Goal: Information Seeking & Learning: Learn about a topic

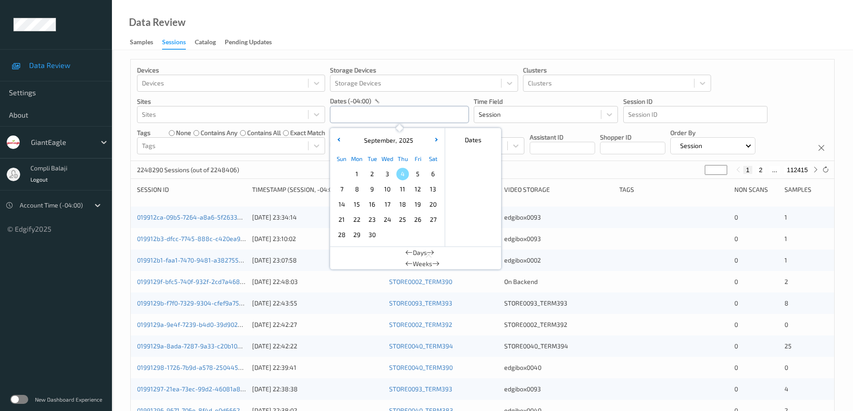
click at [442, 115] on input "text" at bounding box center [399, 114] width 139 height 17
click at [359, 175] on span "1" at bounding box center [356, 174] width 13 height 13
type input "[DATE] 00:00 -> [DATE] 23:59"
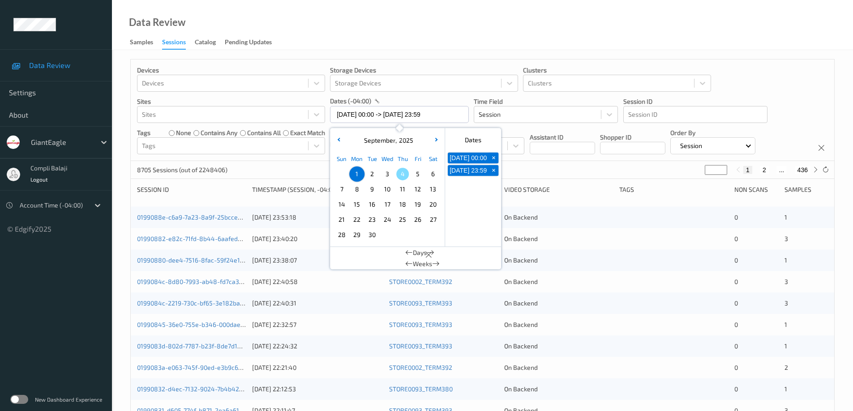
click at [758, 85] on div "Devices Devices Storage Devices Storage Devices Clusters Clusters Sites Sites d…" at bounding box center [482, 111] width 703 height 102
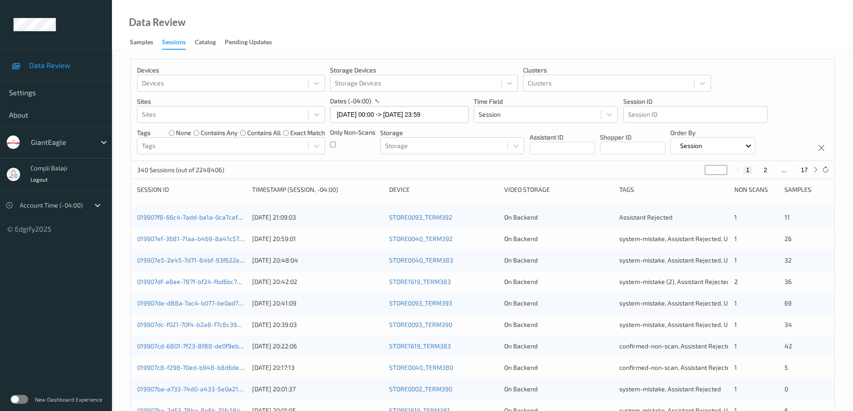
drag, startPoint x: 764, startPoint y: 171, endPoint x: 756, endPoint y: 179, distance: 11.1
click at [763, 171] on button "2" at bounding box center [764, 170] width 9 height 8
type input "*"
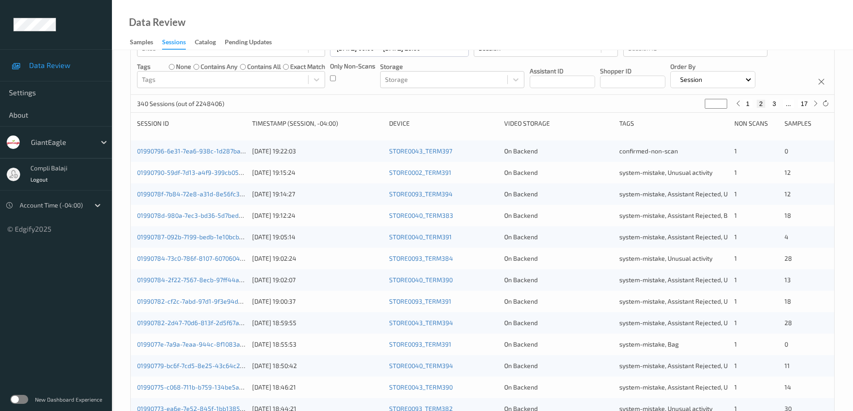
scroll to position [38, 0]
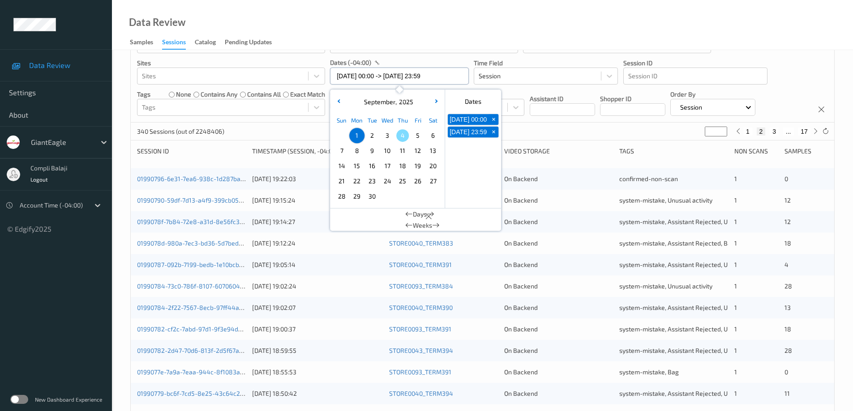
click at [451, 76] on input "[DATE] 00:00 -> [DATE] 23:59" at bounding box center [399, 76] width 139 height 17
click at [372, 137] on span "2" at bounding box center [372, 135] width 13 height 13
type input "[DATE] 00:00"
type input "*"
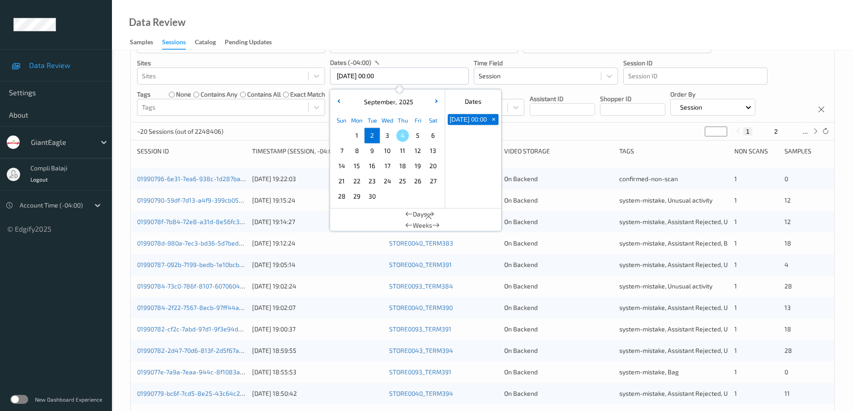
scroll to position [0, 0]
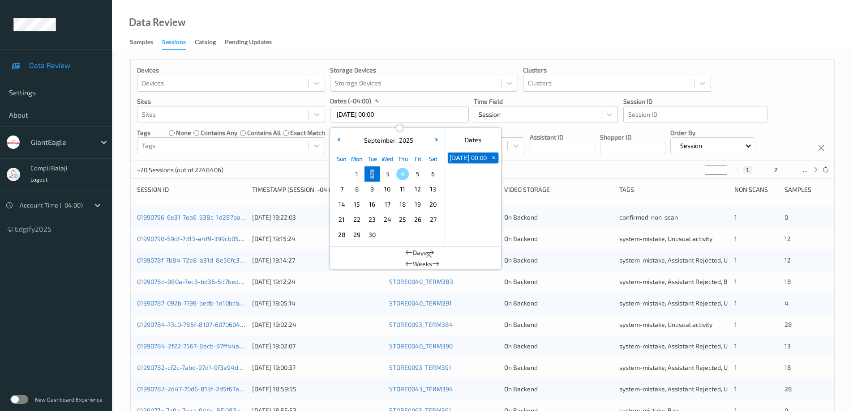
click at [372, 137] on div "[DATE] Sun Mon Tue Wed Thu Fri Sat 1 2 3 4 5 6 7 8 9 10 11 12 13 14 15 16 17 18…" at bounding box center [387, 187] width 115 height 119
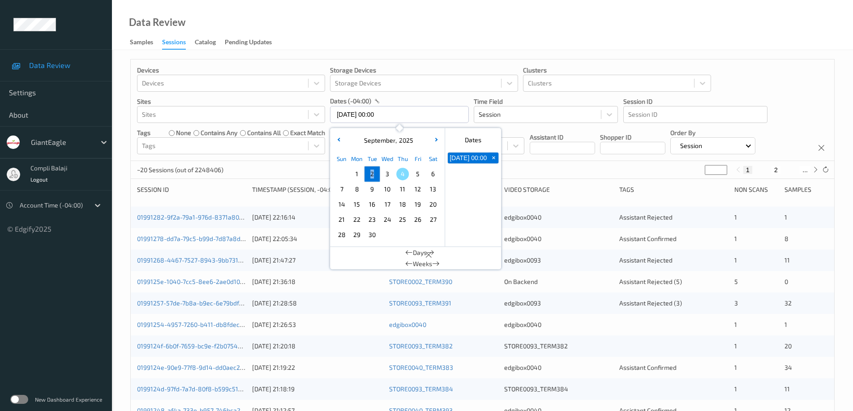
click at [371, 175] on span "2" at bounding box center [372, 174] width 13 height 13
type input "[DATE] 00:00 -> [DATE] 23:59"
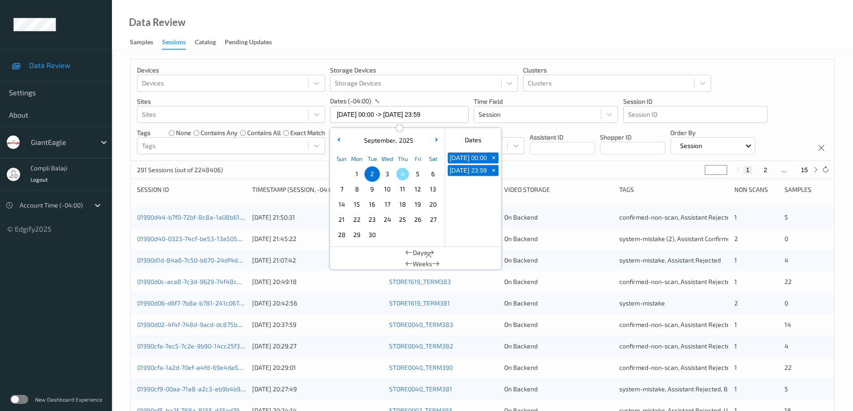
click at [794, 97] on div "Devices Devices Storage Devices Storage Devices Clusters Clusters Sites Sites d…" at bounding box center [482, 111] width 703 height 102
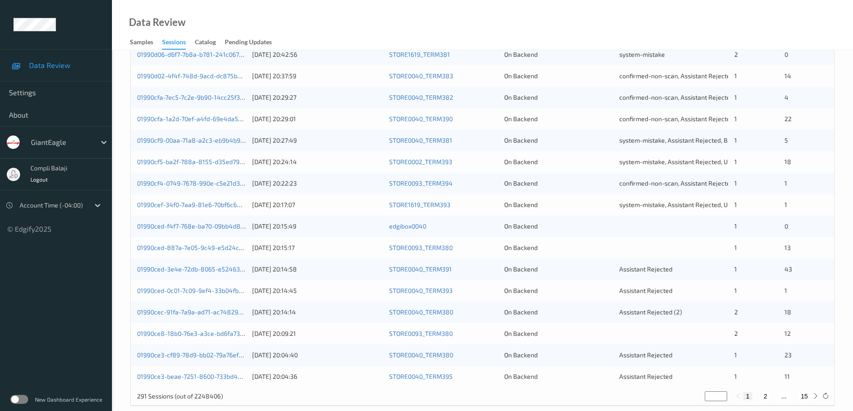
scroll to position [262, 0]
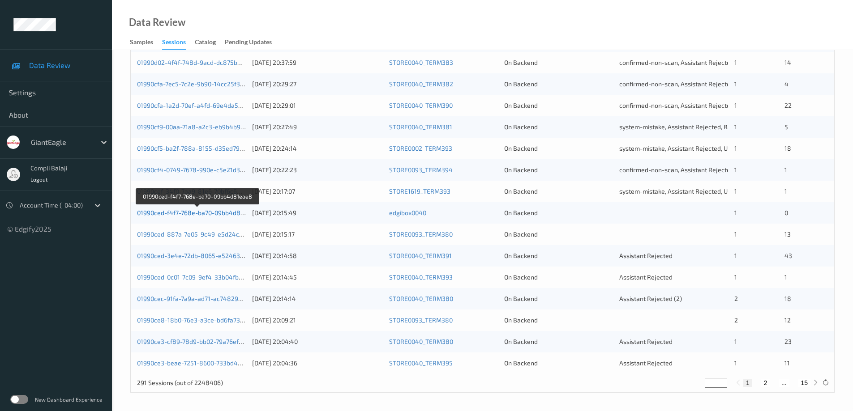
click at [206, 213] on link "01990ced-f4f7-768e-ba70-09bb4d81eae8" at bounding box center [197, 213] width 121 height 8
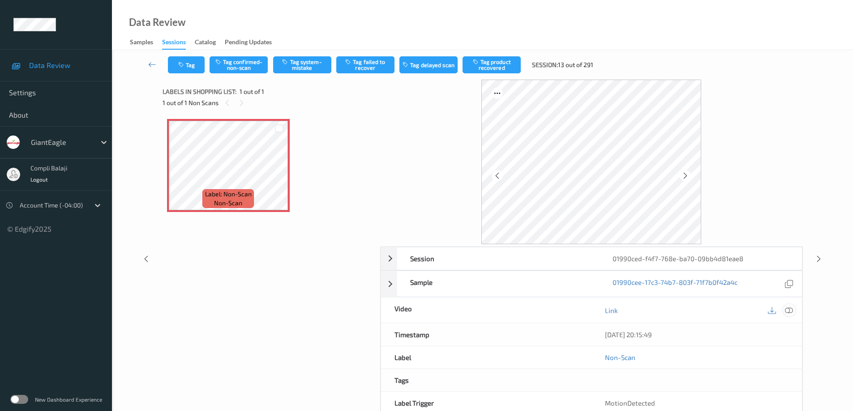
click at [788, 313] on icon at bounding box center [789, 310] width 8 height 8
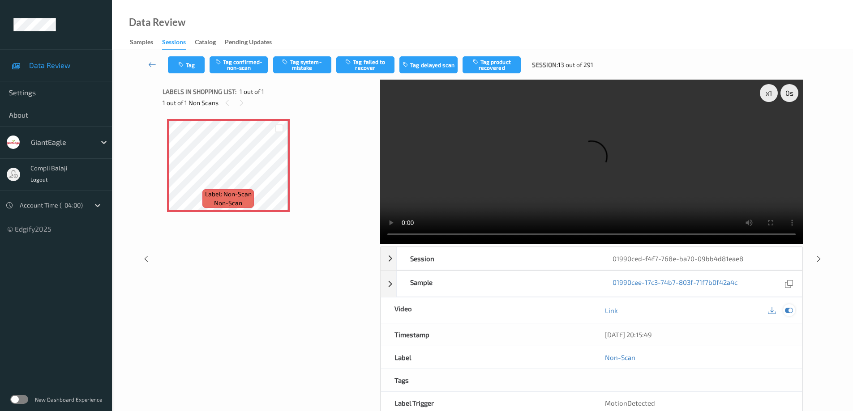
click at [790, 309] on icon at bounding box center [789, 311] width 8 height 8
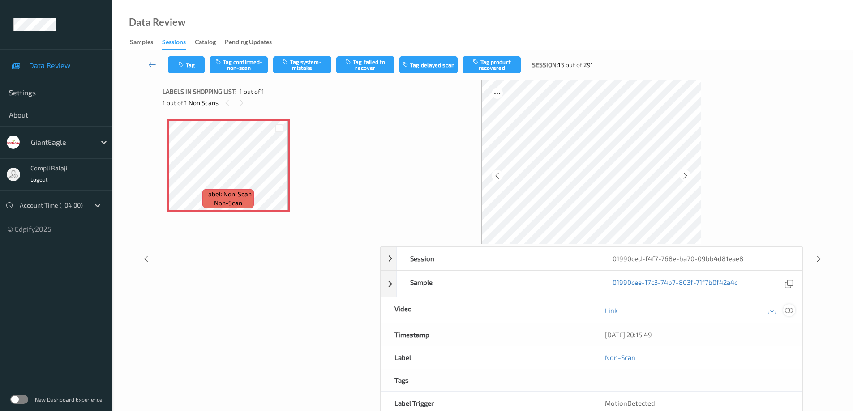
click at [790, 309] on icon at bounding box center [789, 310] width 8 height 8
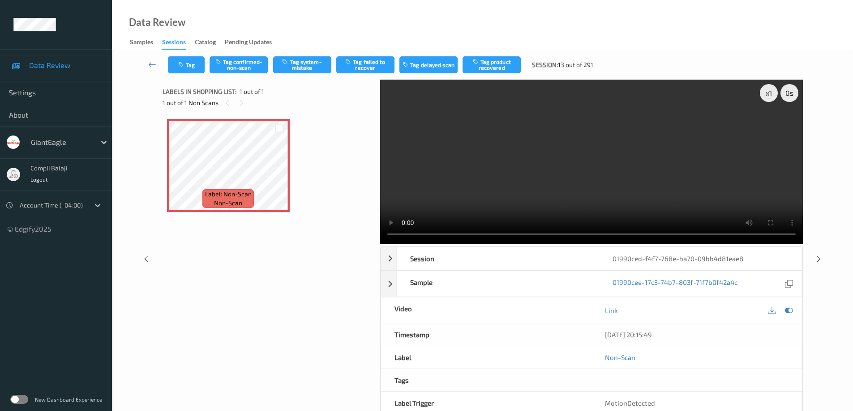
click at [719, 191] on video at bounding box center [591, 162] width 423 height 165
click at [745, 191] on video at bounding box center [591, 162] width 423 height 165
click at [789, 311] on icon at bounding box center [789, 311] width 8 height 8
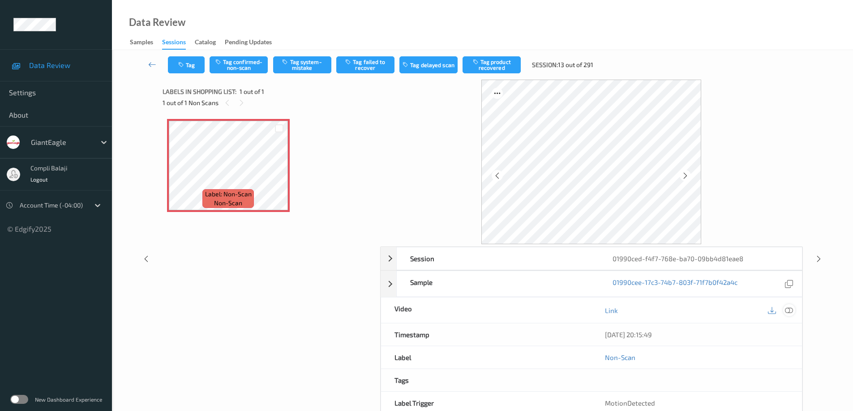
click at [790, 315] on div at bounding box center [789, 310] width 12 height 12
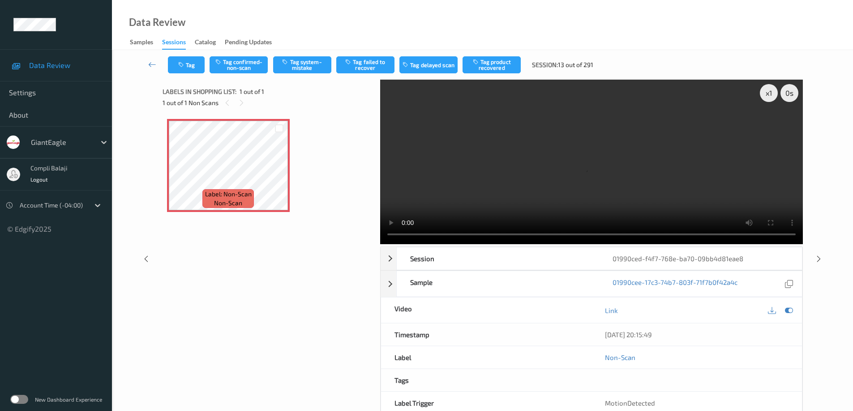
click at [759, 182] on video at bounding box center [591, 162] width 423 height 165
click at [765, 96] on div "x 1" at bounding box center [769, 93] width 18 height 18
click at [304, 63] on button "Tag system-mistake" at bounding box center [302, 64] width 58 height 17
click at [150, 66] on icon at bounding box center [152, 64] width 8 height 9
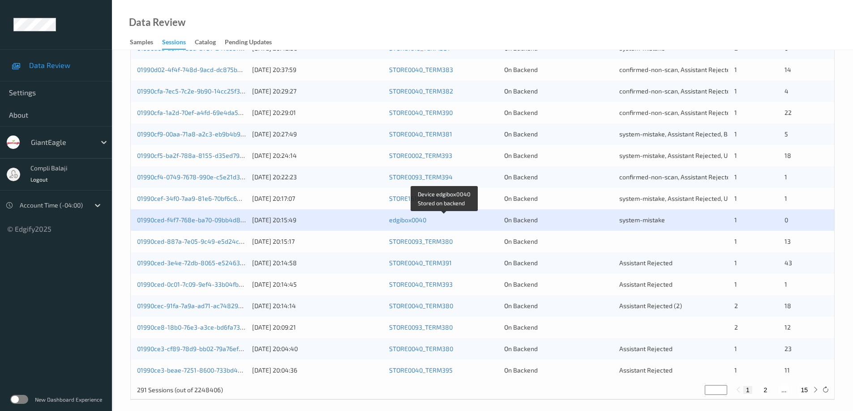
scroll to position [262, 0]
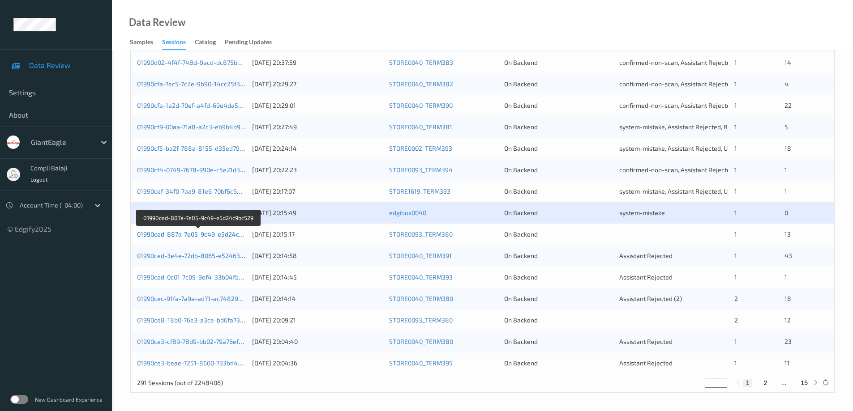
click at [228, 238] on link "01990ced-887a-7e05-9c49-e5d24c9bc529" at bounding box center [198, 235] width 123 height 8
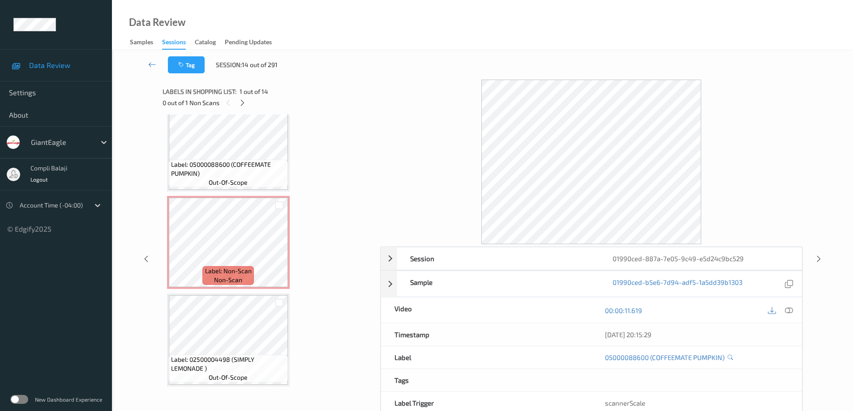
scroll to position [325, 0]
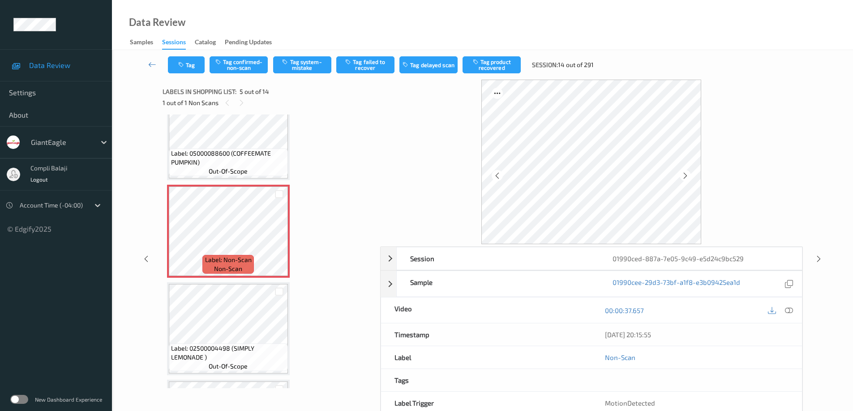
drag, startPoint x: 790, startPoint y: 310, endPoint x: 775, endPoint y: 298, distance: 18.8
click at [790, 310] on icon at bounding box center [789, 310] width 8 height 8
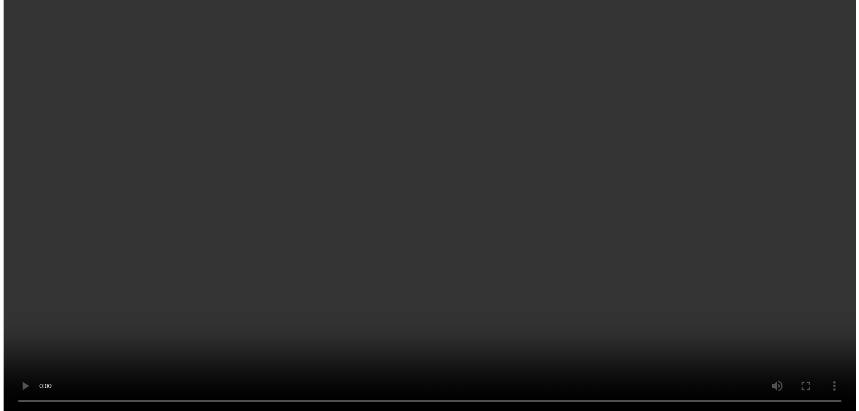
scroll to position [459, 0]
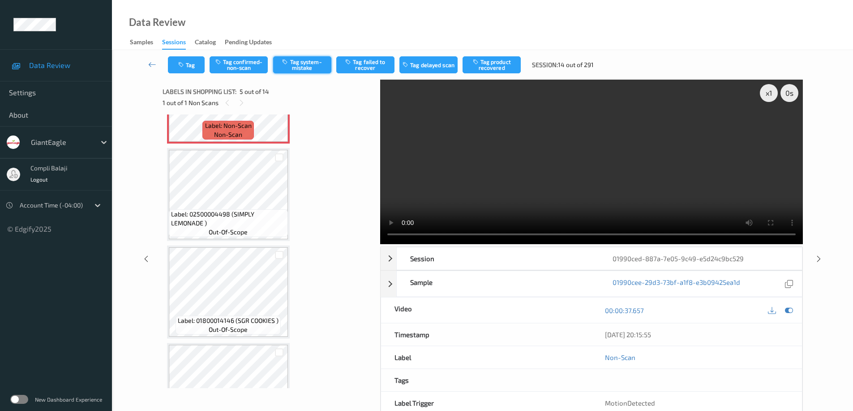
click at [309, 65] on button "Tag system-mistake" at bounding box center [302, 64] width 58 height 17
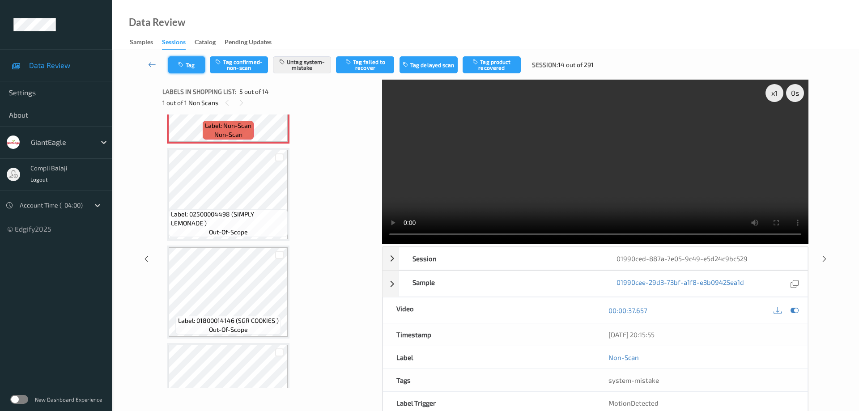
click at [189, 66] on button "Tag" at bounding box center [186, 64] width 37 height 17
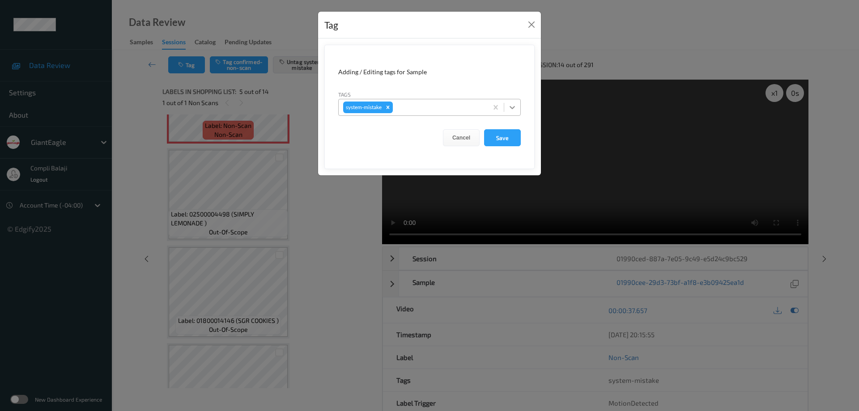
click at [511, 108] on icon at bounding box center [512, 107] width 9 height 9
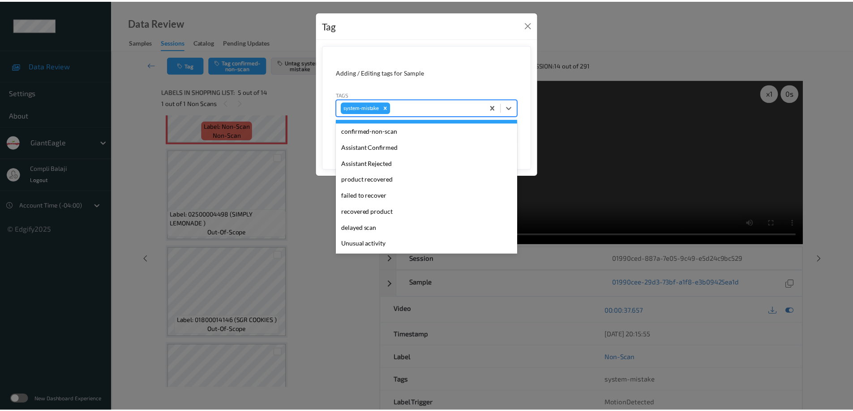
scroll to position [45, 0]
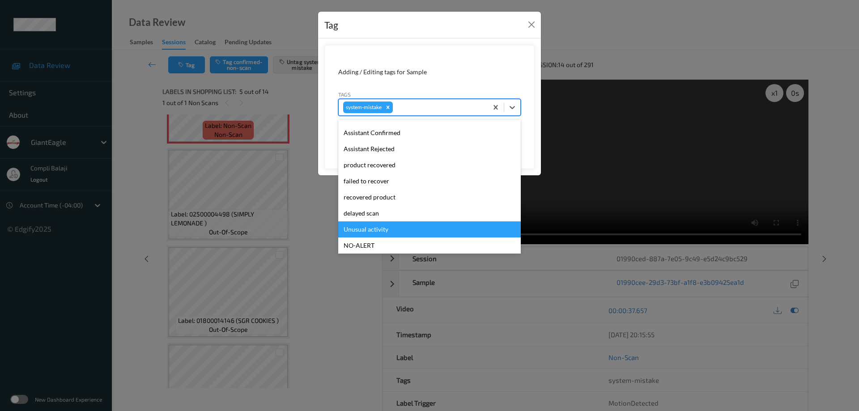
click at [385, 234] on div "Unusual activity" at bounding box center [429, 230] width 183 height 16
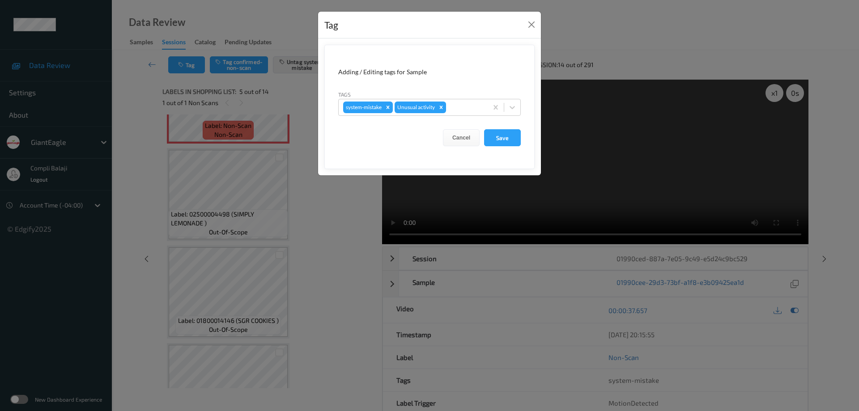
drag, startPoint x: 511, startPoint y: 140, endPoint x: 491, endPoint y: 120, distance: 27.5
click at [510, 140] on button "Save" at bounding box center [502, 137] width 37 height 17
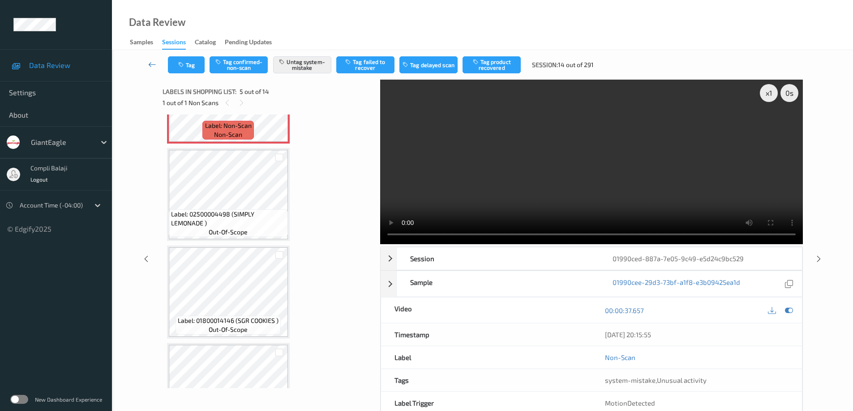
click at [151, 66] on icon at bounding box center [152, 64] width 8 height 9
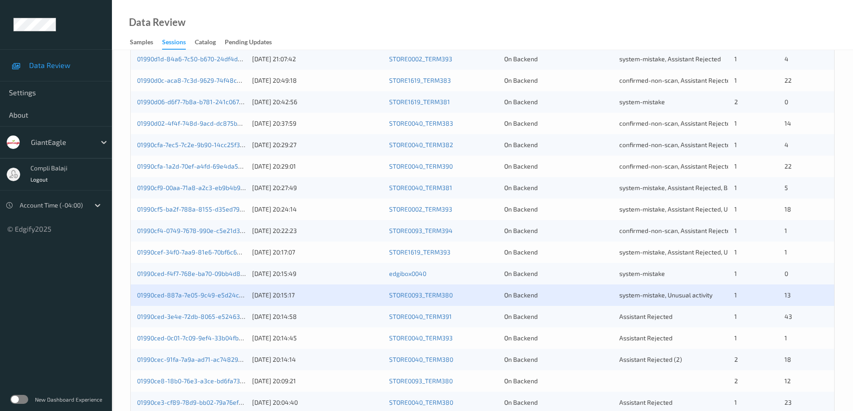
scroll to position [224, 0]
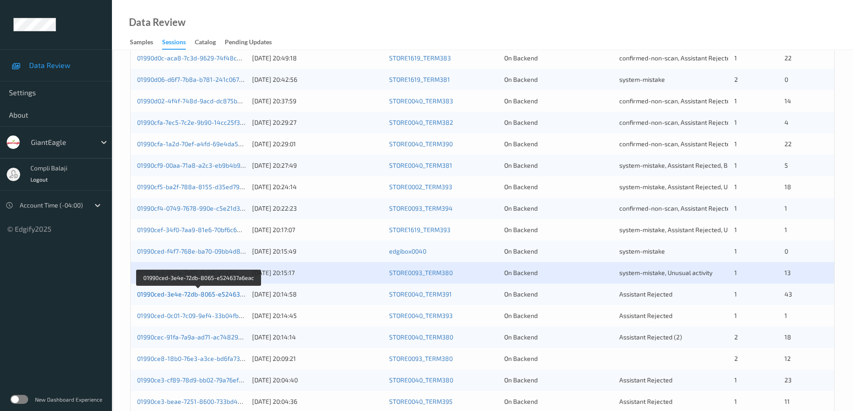
click at [175, 298] on link "01990ced-3e4e-72db-8065-e524637a6eac" at bounding box center [199, 294] width 124 height 8
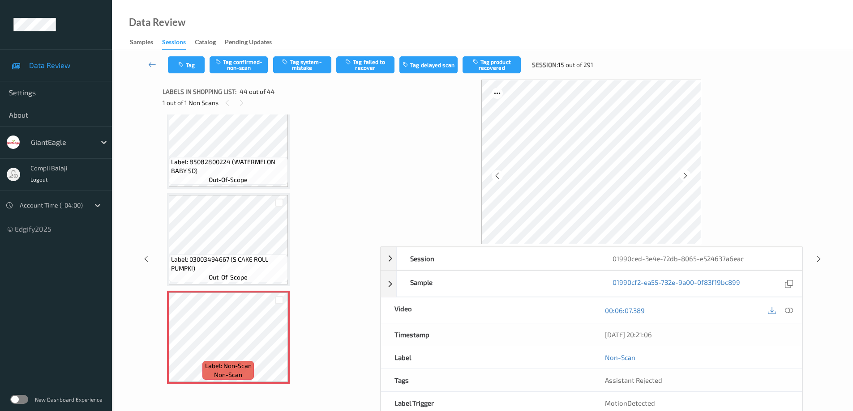
scroll to position [45, 0]
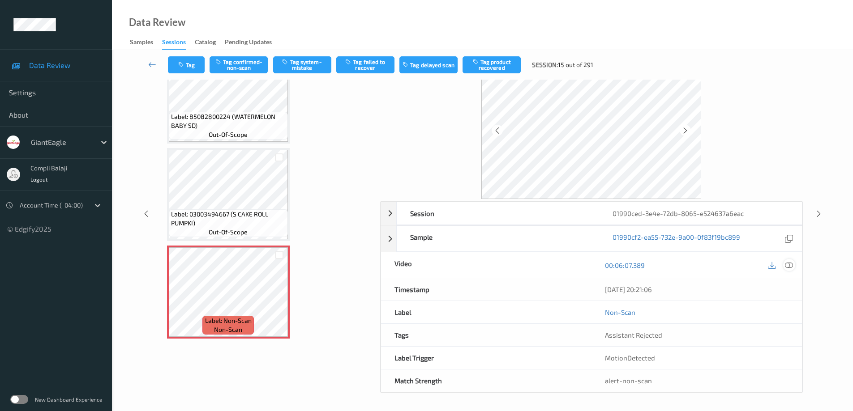
click at [792, 266] on icon at bounding box center [789, 265] width 8 height 8
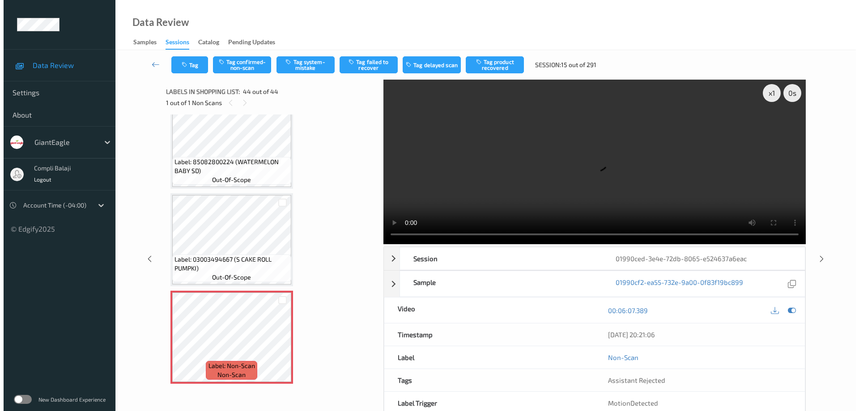
scroll to position [3952, 0]
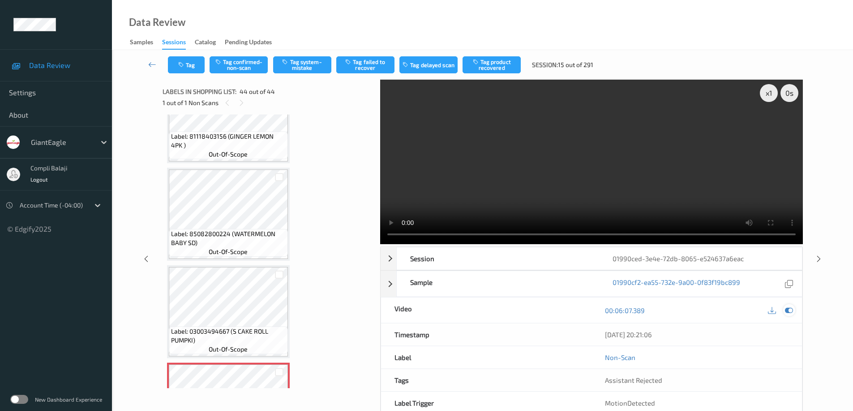
click at [790, 312] on icon at bounding box center [789, 311] width 8 height 8
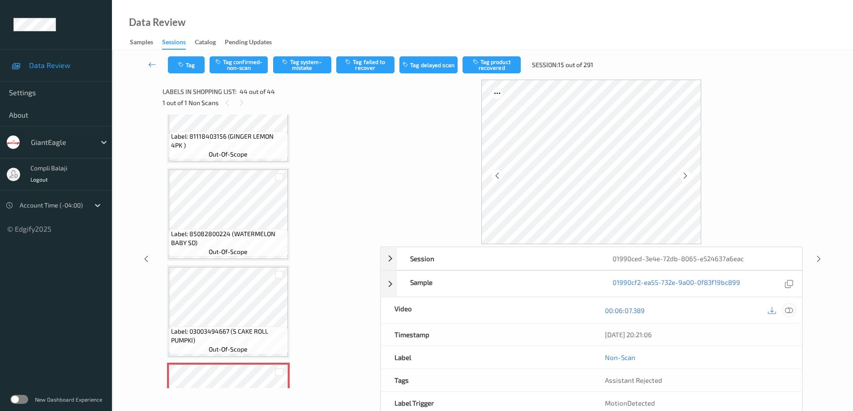
click at [790, 312] on icon at bounding box center [789, 310] width 8 height 8
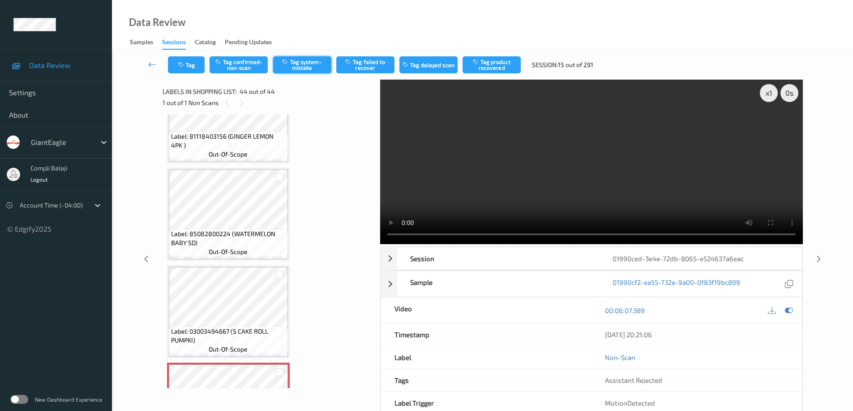
click at [309, 67] on button "Tag system-mistake" at bounding box center [302, 64] width 58 height 17
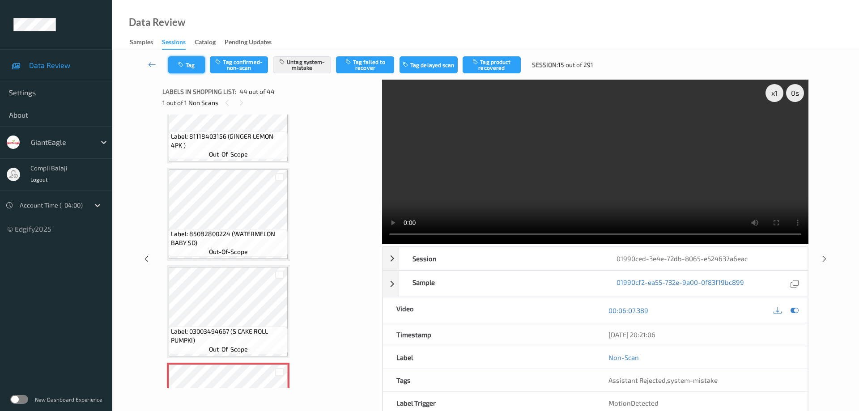
click at [194, 69] on button "Tag" at bounding box center [186, 64] width 37 height 17
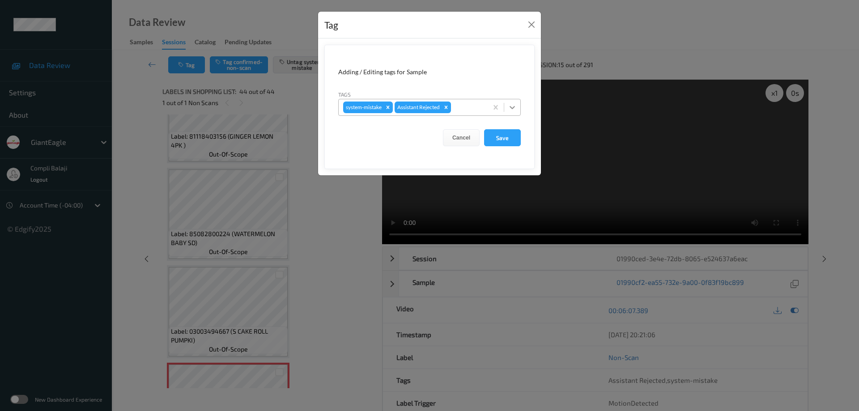
click at [511, 107] on icon at bounding box center [512, 107] width 5 height 3
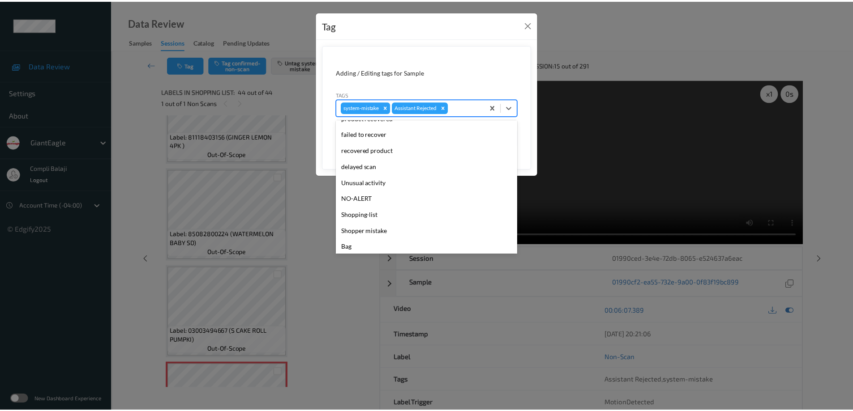
scroll to position [79, 0]
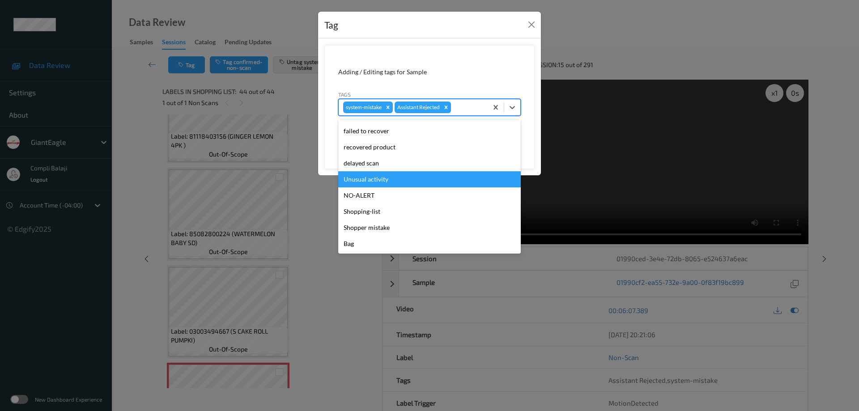
click at [364, 180] on div "Unusual activity" at bounding box center [429, 179] width 183 height 16
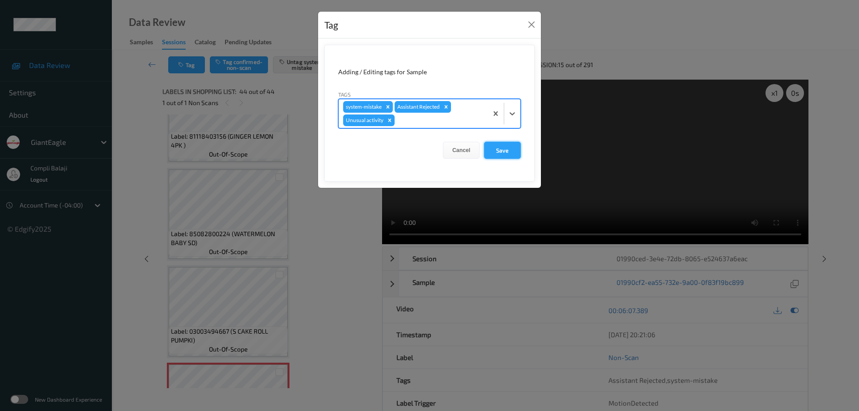
click at [506, 151] on button "Save" at bounding box center [502, 150] width 37 height 17
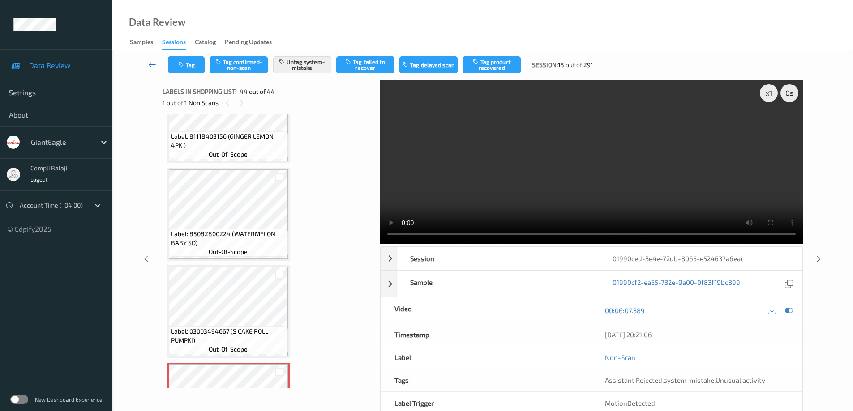
click at [152, 66] on icon at bounding box center [152, 64] width 8 height 9
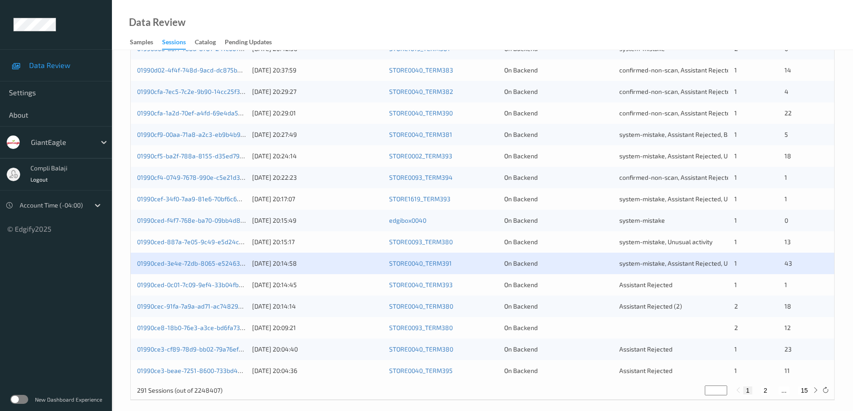
scroll to position [262, 0]
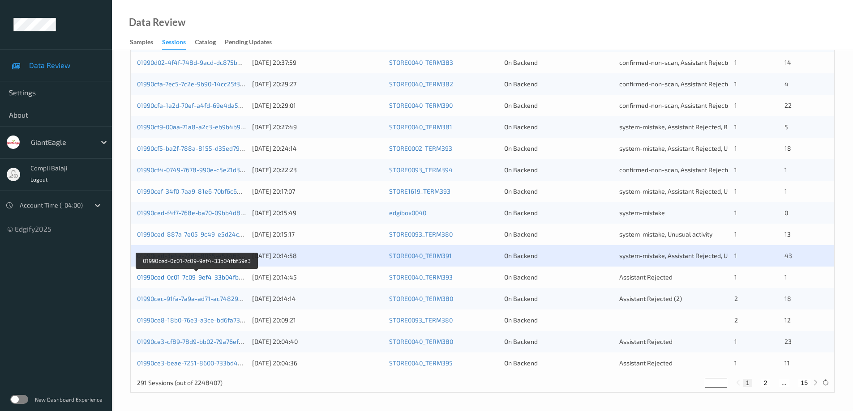
click at [200, 277] on link "01990ced-0c01-7c09-9ef4-33b04fbf59e3" at bounding box center [196, 277] width 118 height 8
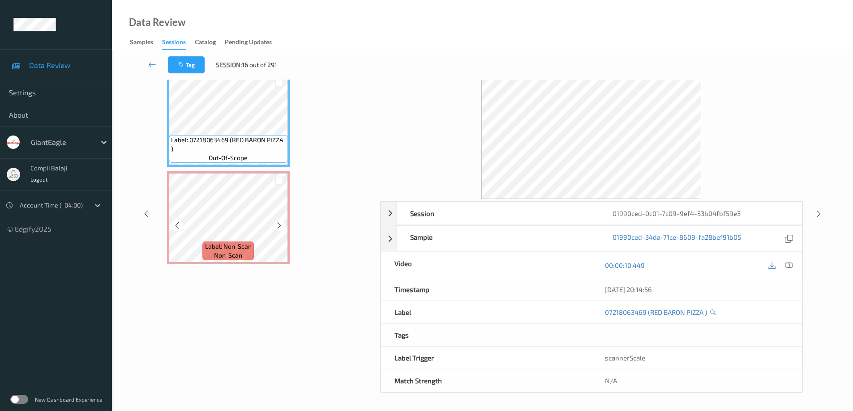
scroll to position [0, 0]
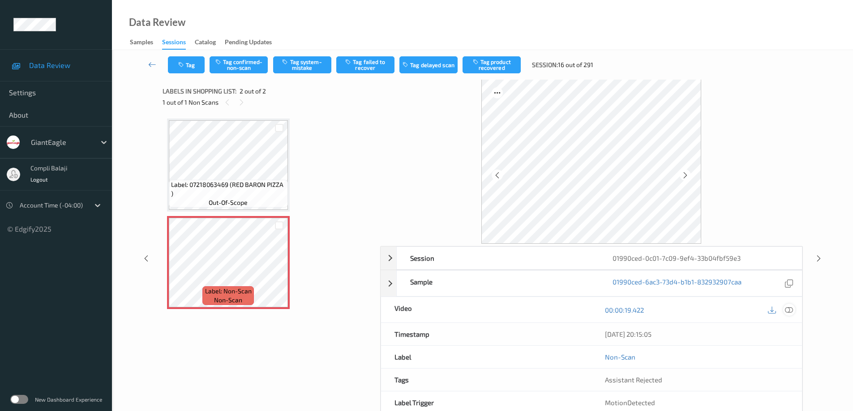
click at [789, 311] on icon at bounding box center [789, 310] width 8 height 8
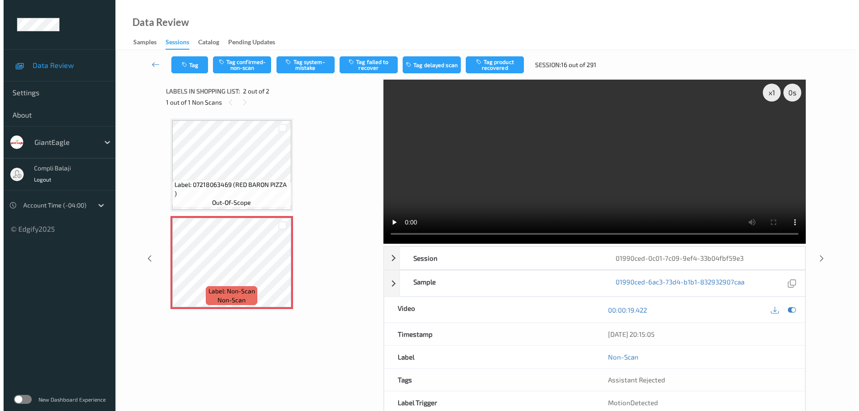
scroll to position [0, 0]
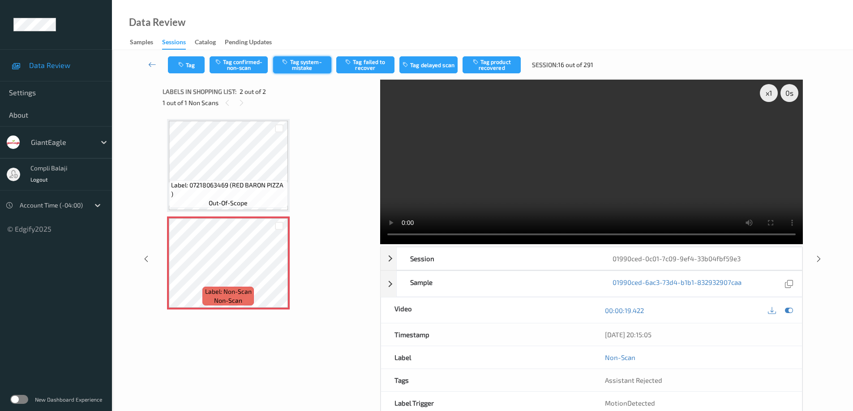
click at [302, 66] on button "Tag system-mistake" at bounding box center [302, 64] width 58 height 17
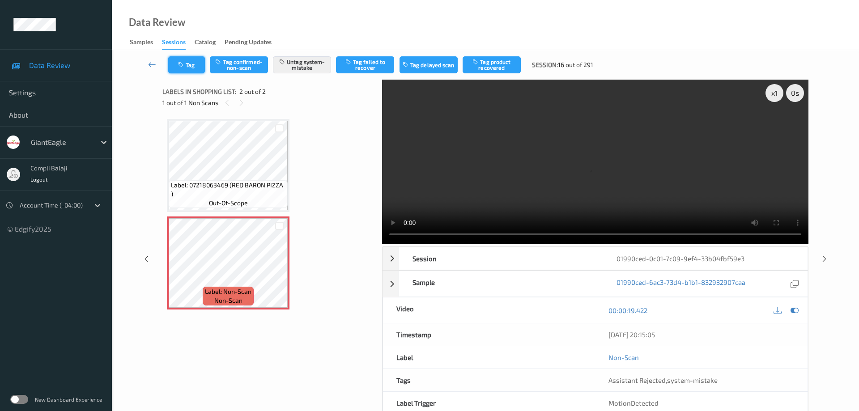
click at [190, 68] on button "Tag" at bounding box center [186, 64] width 37 height 17
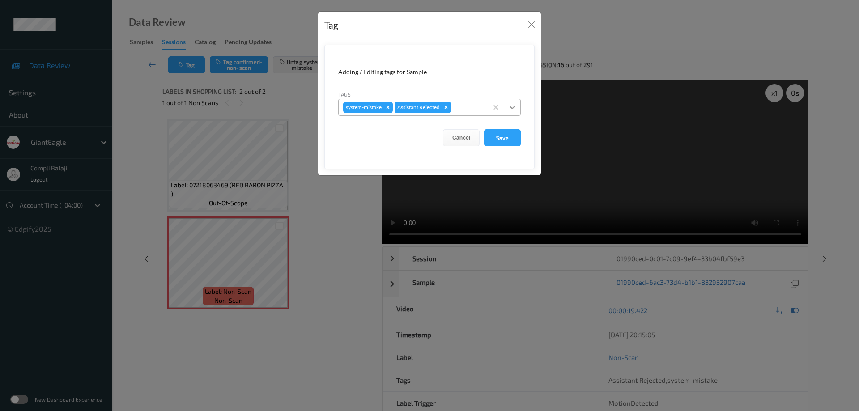
click at [512, 108] on icon at bounding box center [512, 107] width 5 height 3
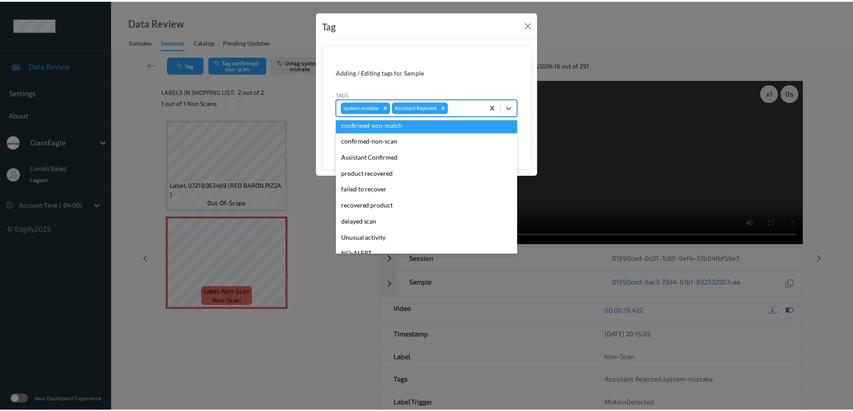
scroll to position [79, 0]
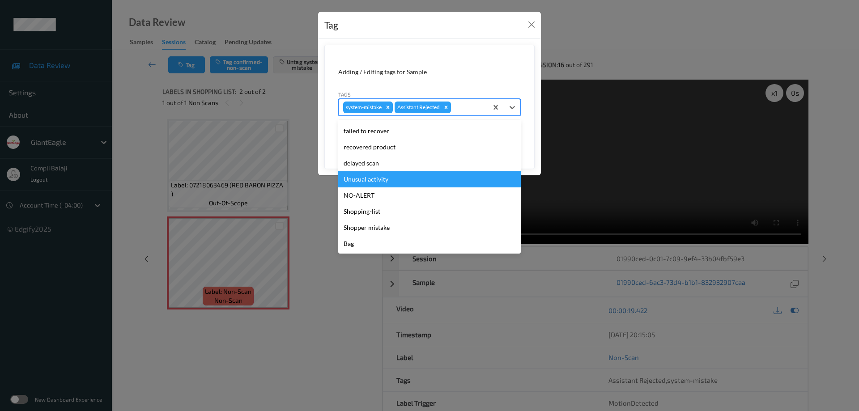
click at [380, 180] on div "Unusual activity" at bounding box center [429, 179] width 183 height 16
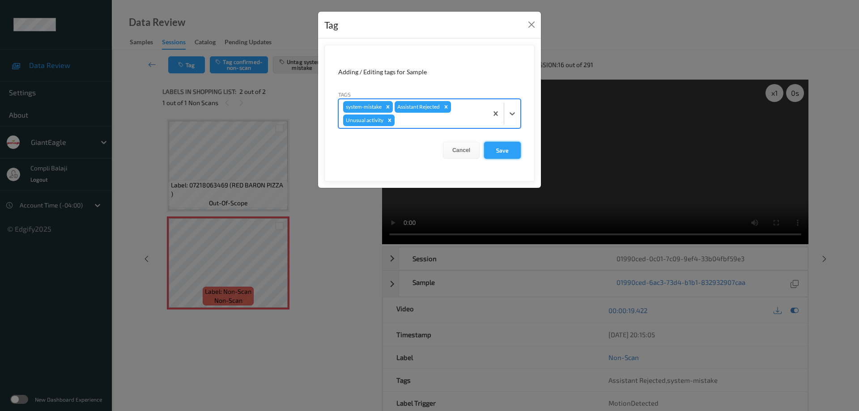
click at [500, 149] on button "Save" at bounding box center [502, 150] width 37 height 17
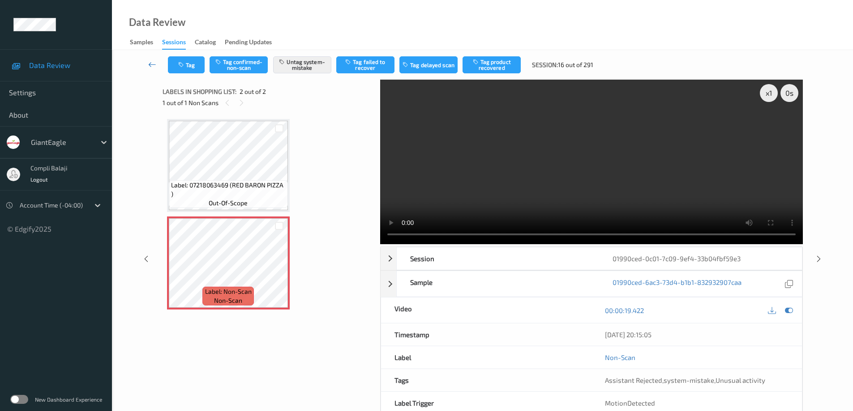
click at [152, 67] on icon at bounding box center [152, 64] width 8 height 9
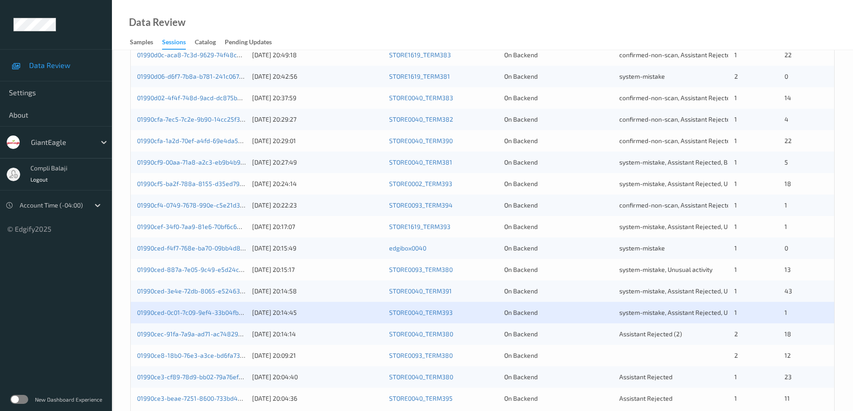
scroll to position [262, 0]
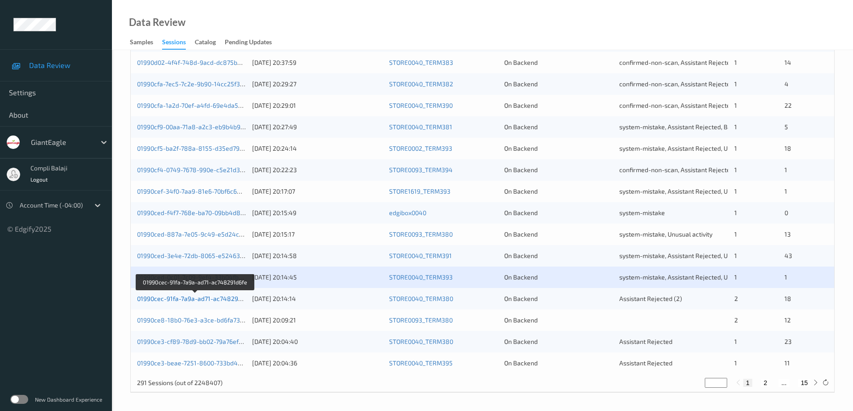
click at [208, 301] on link "01990cec-91fa-7a9a-ad71-ac748291d6fe" at bounding box center [195, 299] width 117 height 8
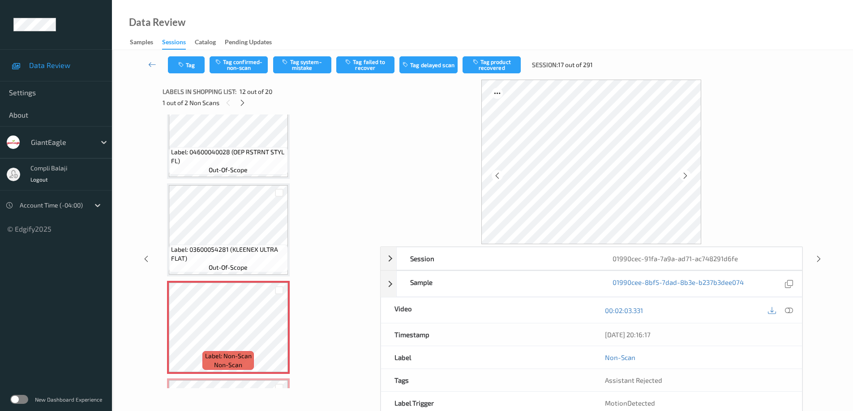
scroll to position [867, 0]
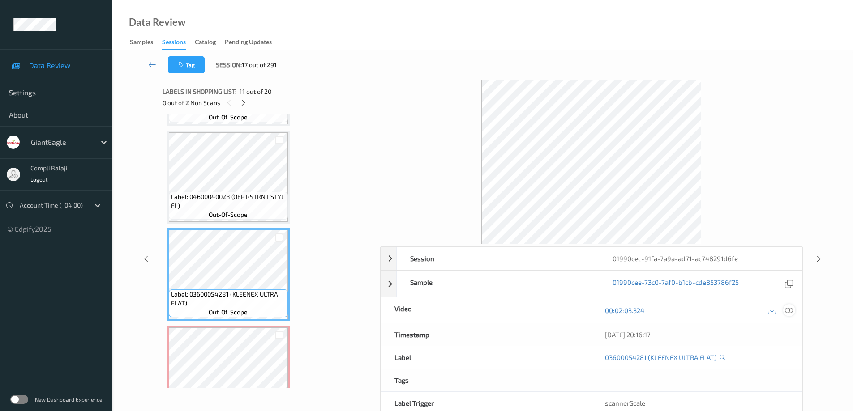
click at [786, 309] on icon at bounding box center [789, 310] width 8 height 8
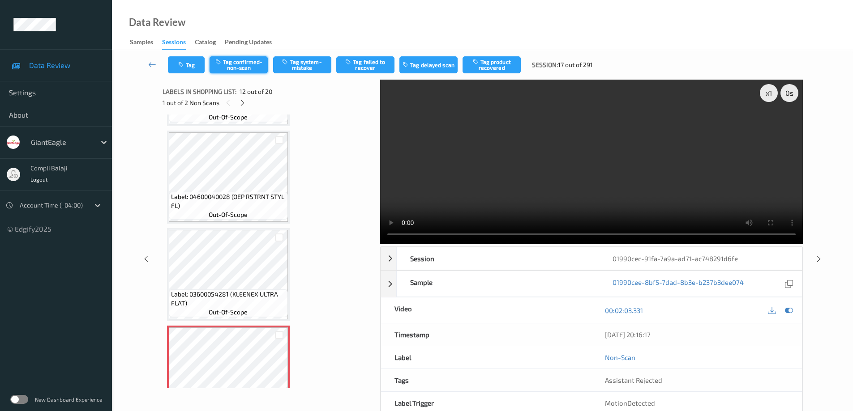
click at [246, 68] on button "Tag confirmed-non-scan" at bounding box center [238, 64] width 58 height 17
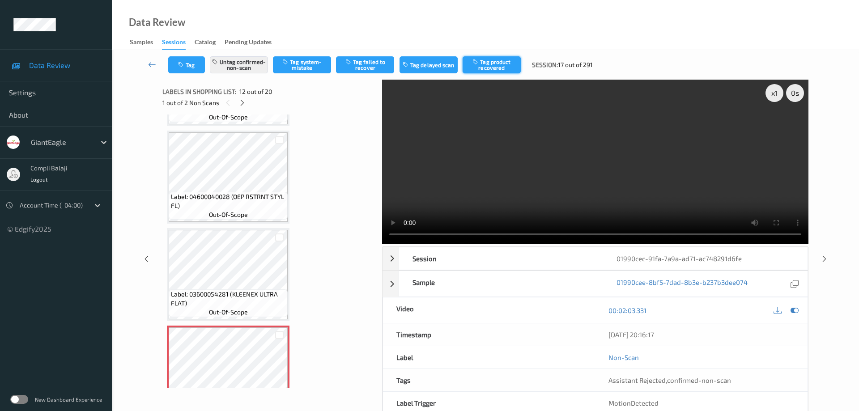
click at [499, 68] on button "Tag product recovered" at bounding box center [492, 64] width 58 height 17
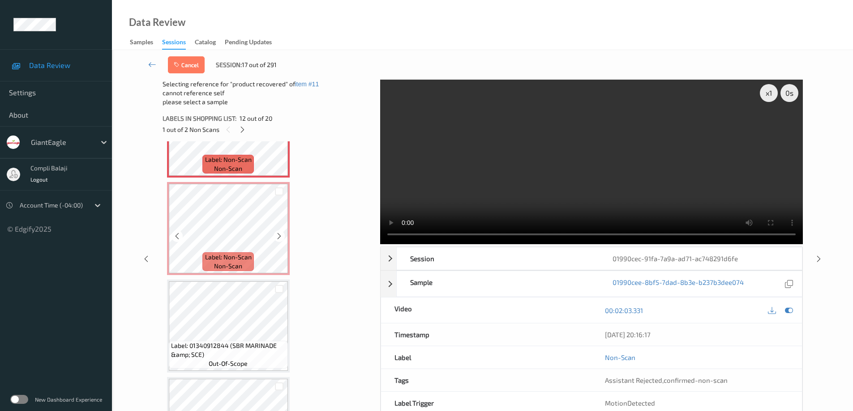
scroll to position [1135, 0]
click at [278, 290] on div at bounding box center [279, 289] width 9 height 9
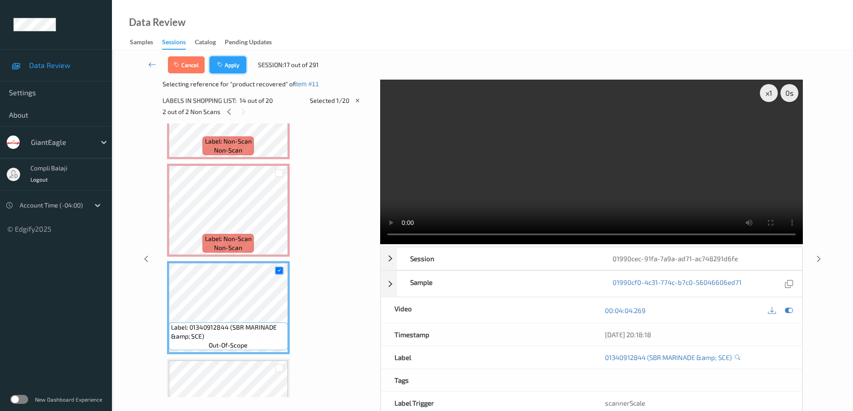
click at [225, 64] on button "Apply" at bounding box center [227, 64] width 37 height 17
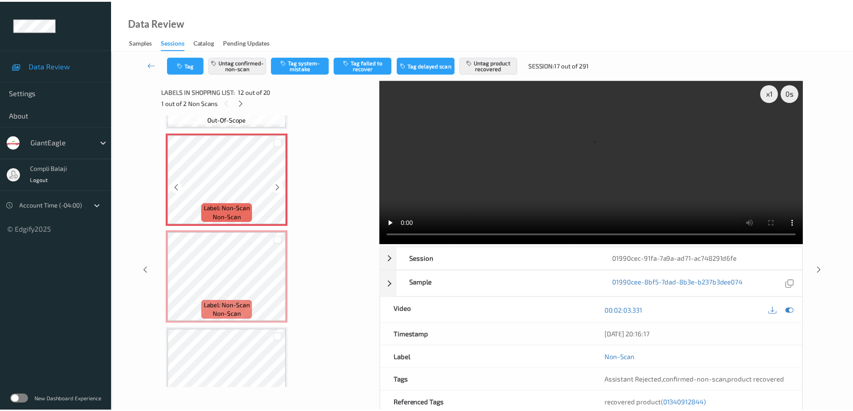
scroll to position [1070, 0]
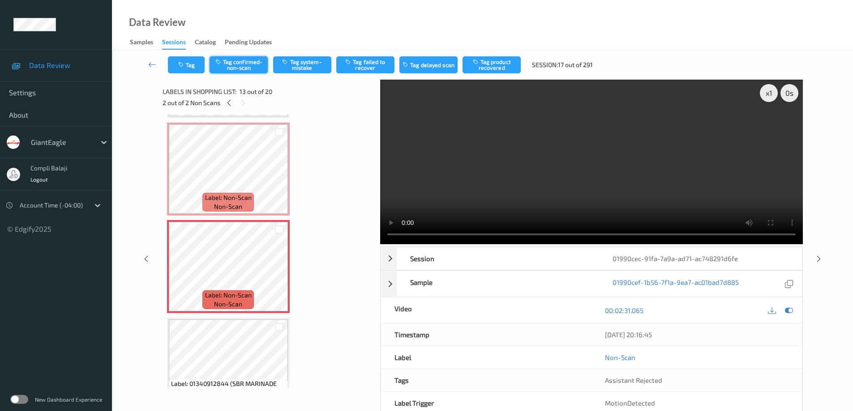
click at [247, 66] on button "Tag confirmed-non-scan" at bounding box center [238, 64] width 58 height 17
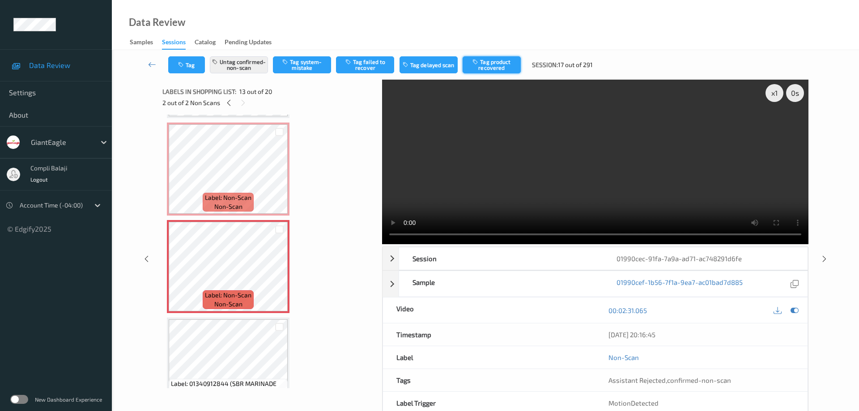
click at [499, 66] on button "Tag product recovered" at bounding box center [492, 64] width 58 height 17
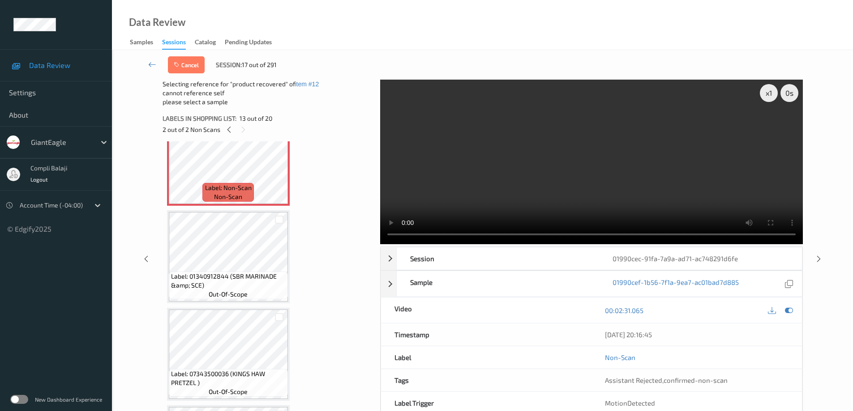
scroll to position [1249, 0]
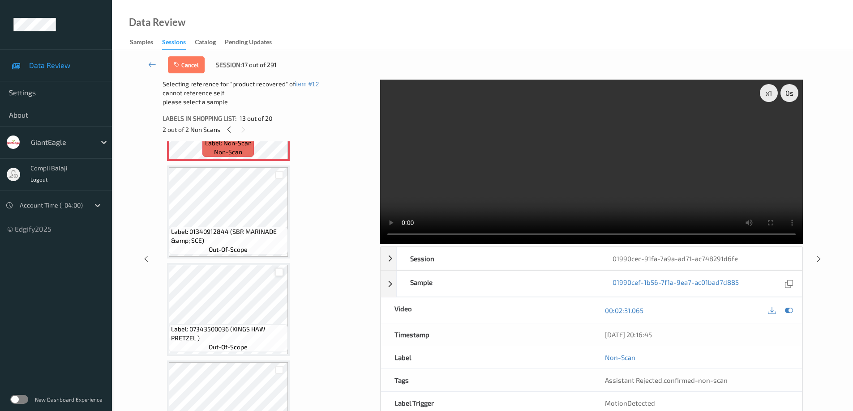
click at [279, 275] on div at bounding box center [279, 273] width 9 height 9
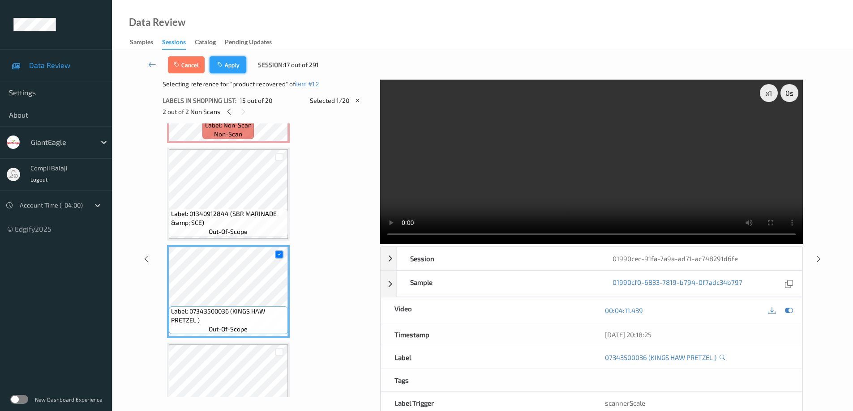
click at [234, 68] on button "Apply" at bounding box center [227, 64] width 37 height 17
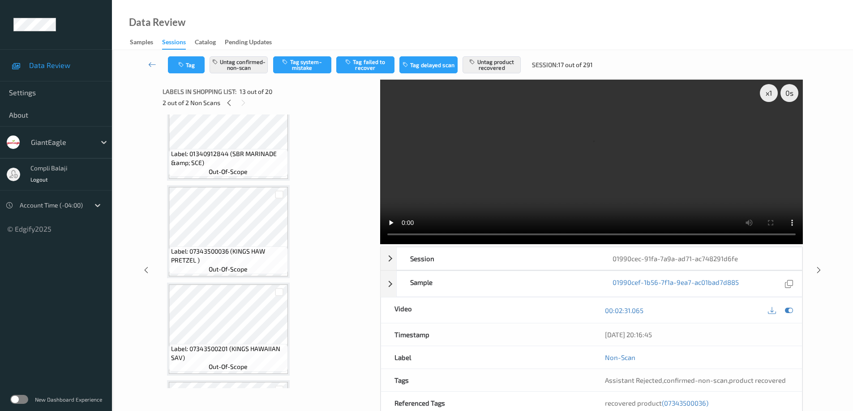
scroll to position [1302, 0]
click at [152, 65] on icon at bounding box center [152, 64] width 8 height 9
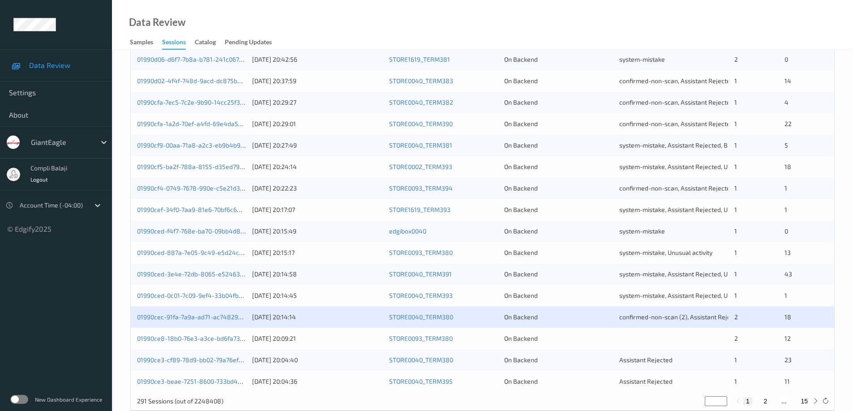
scroll to position [262, 0]
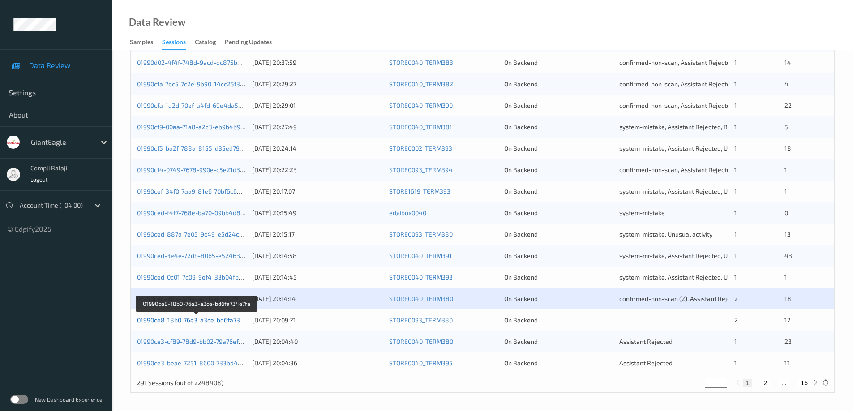
click at [208, 319] on link "01990ce8-18b0-76e3-a3ce-bd6fa734e7fa" at bounding box center [197, 320] width 120 height 8
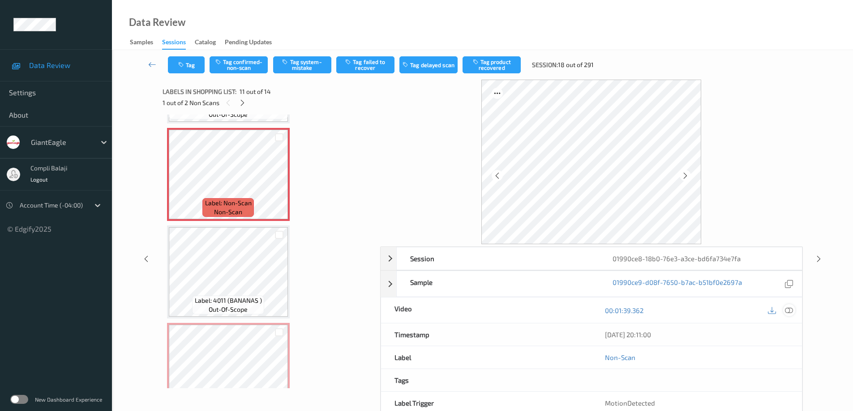
click at [790, 312] on icon at bounding box center [789, 310] width 8 height 8
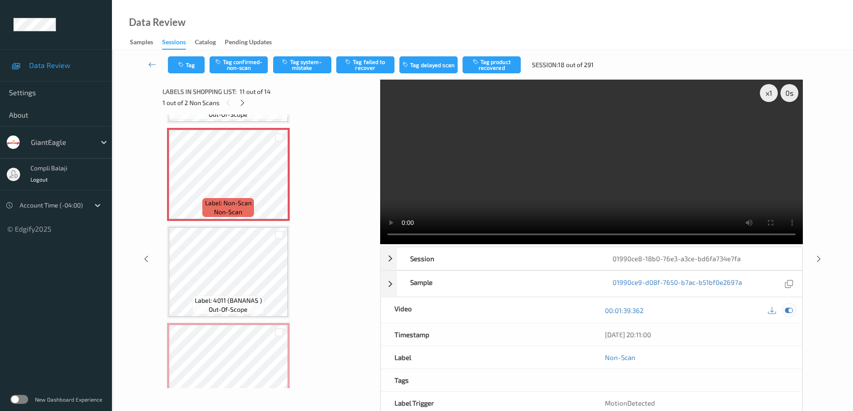
click at [789, 312] on icon at bounding box center [789, 311] width 8 height 8
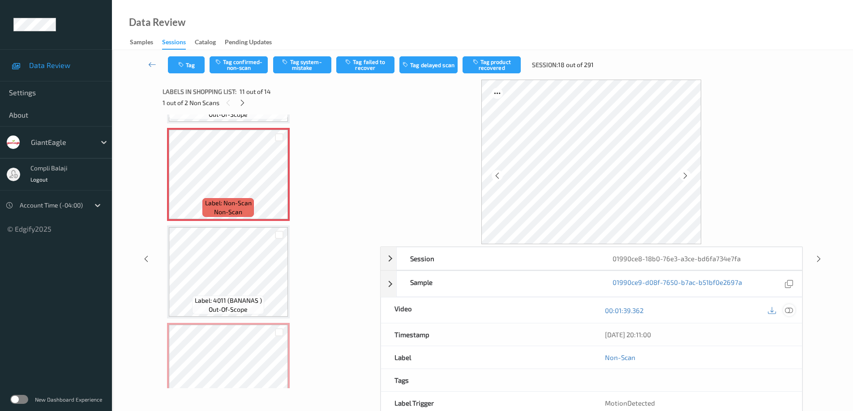
click at [789, 307] on icon at bounding box center [789, 310] width 8 height 8
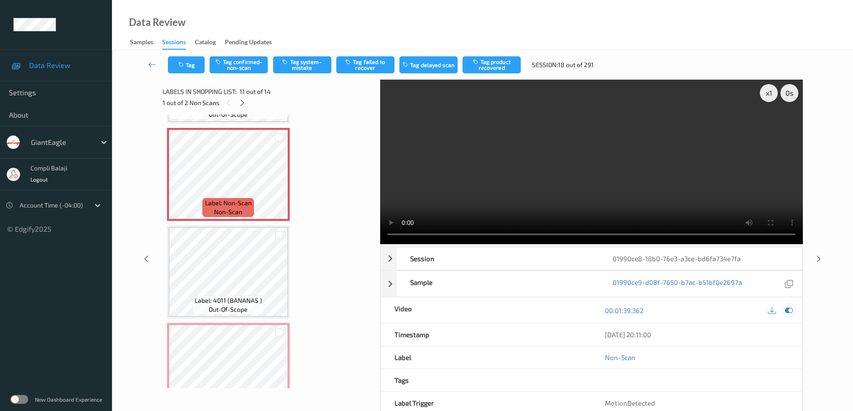
click at [786, 312] on icon at bounding box center [789, 311] width 8 height 8
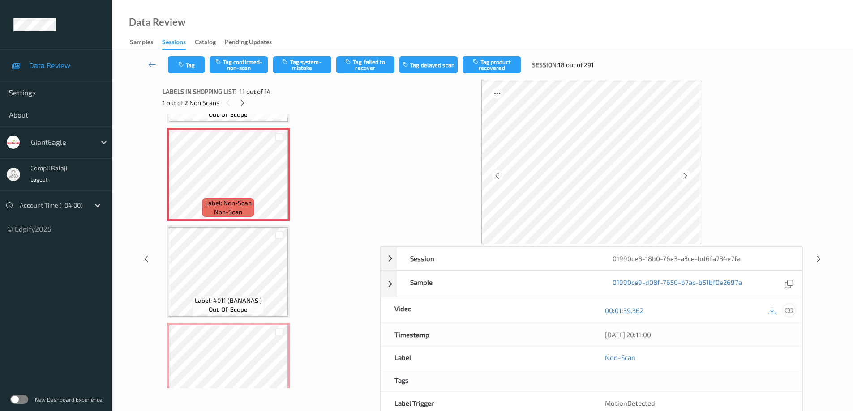
click at [790, 312] on icon at bounding box center [789, 310] width 8 height 8
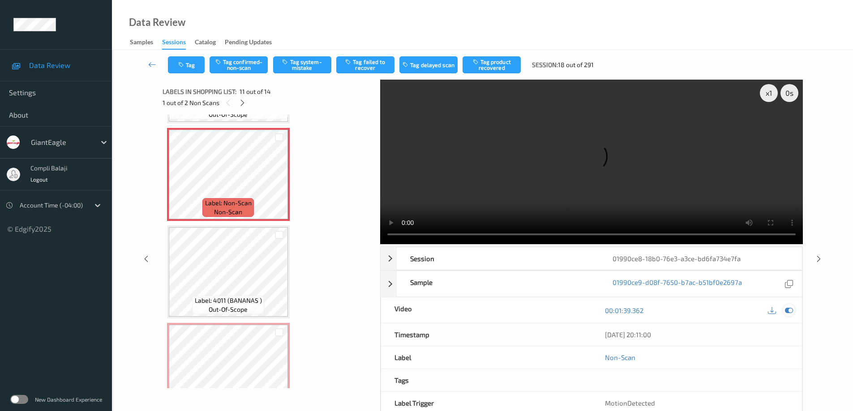
click at [790, 310] on icon at bounding box center [789, 311] width 8 height 8
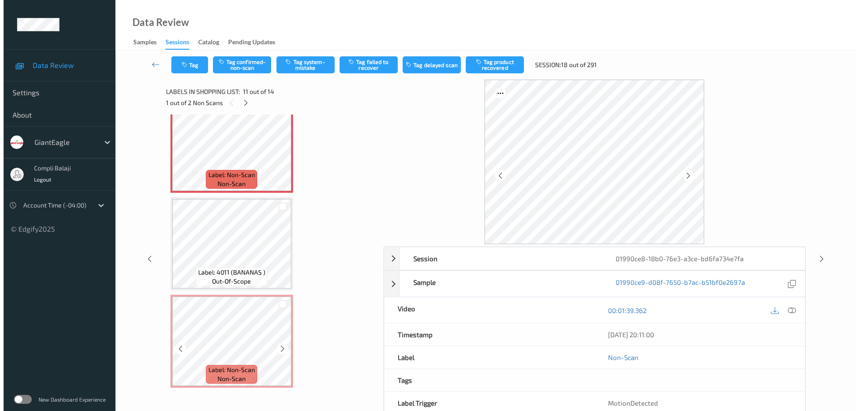
scroll to position [967, 0]
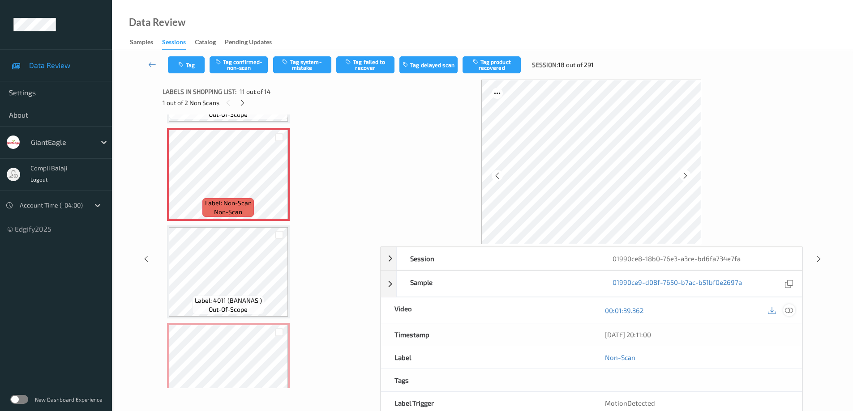
click at [787, 308] on icon at bounding box center [789, 310] width 8 height 8
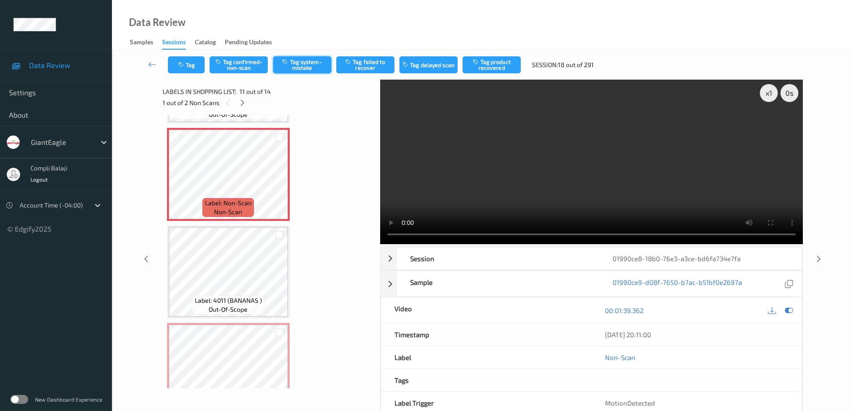
click at [310, 68] on button "Tag system-mistake" at bounding box center [302, 64] width 58 height 17
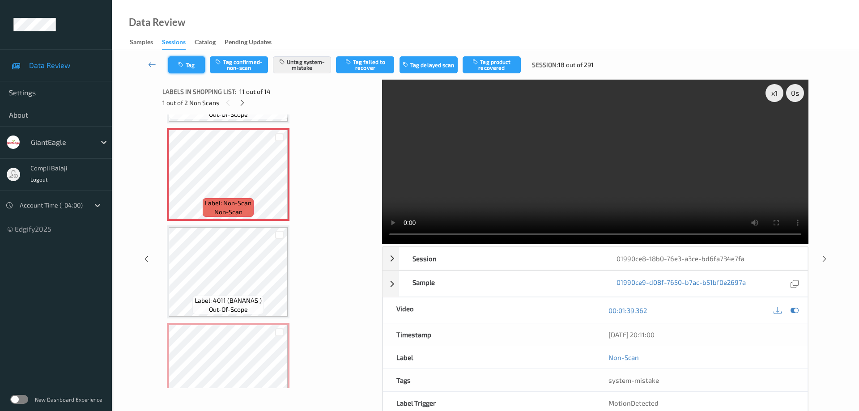
click at [196, 69] on button "Tag" at bounding box center [186, 64] width 37 height 17
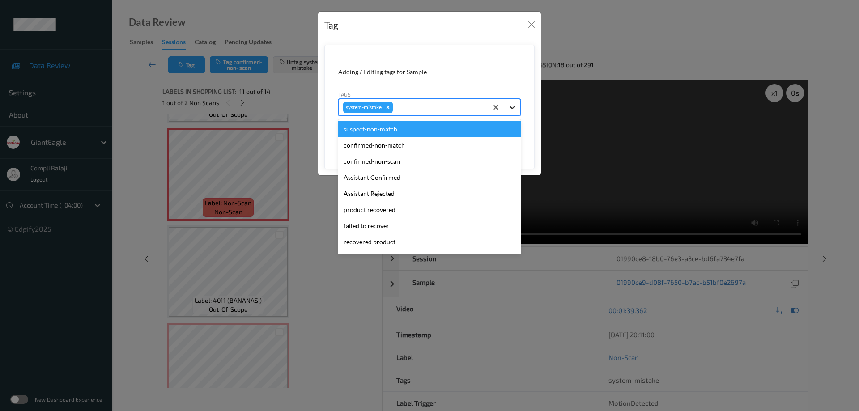
click at [516, 105] on icon at bounding box center [512, 107] width 9 height 9
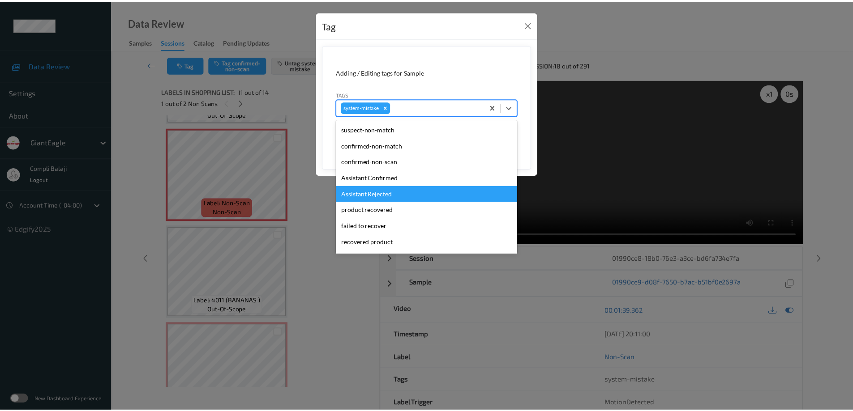
scroll to position [45, 0]
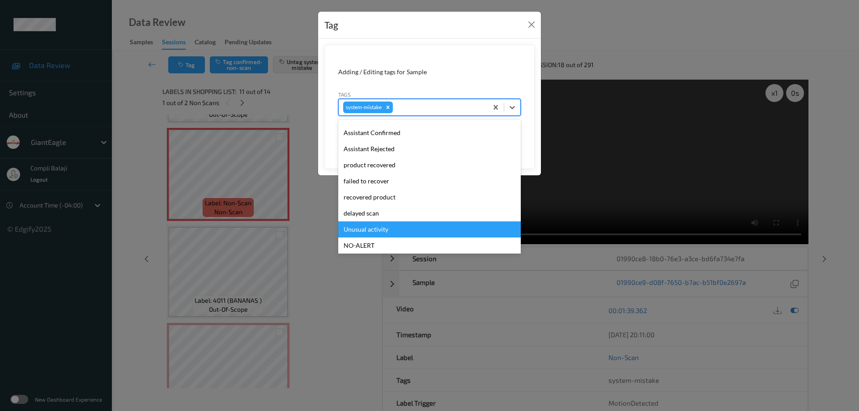
click at [377, 232] on div "Unusual activity" at bounding box center [429, 230] width 183 height 16
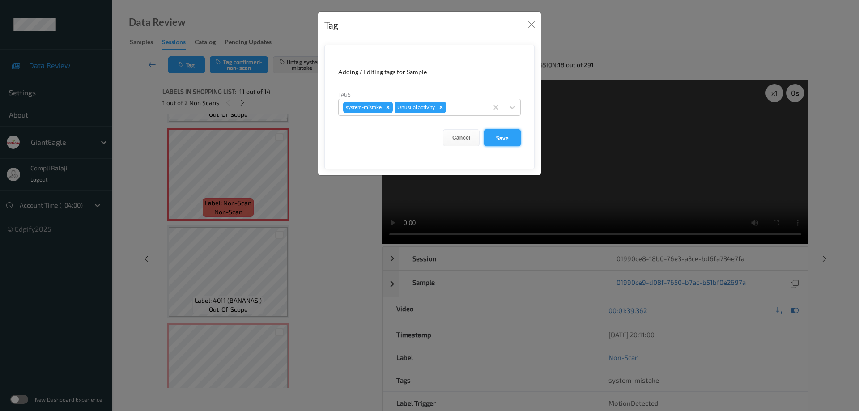
click at [501, 140] on button "Save" at bounding box center [502, 137] width 37 height 17
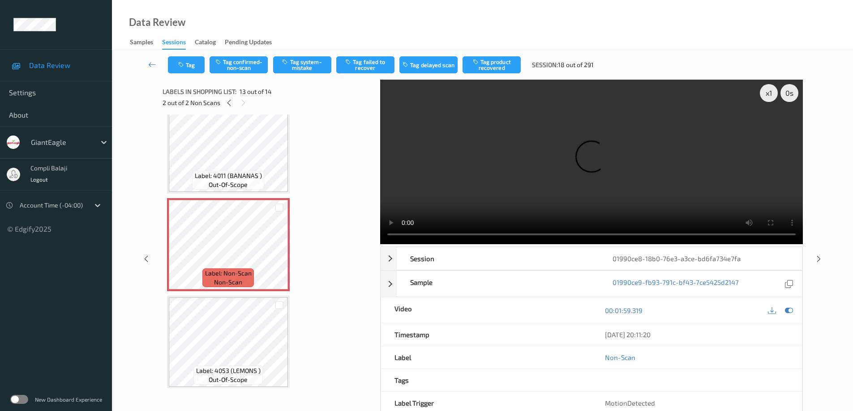
scroll to position [1097, 0]
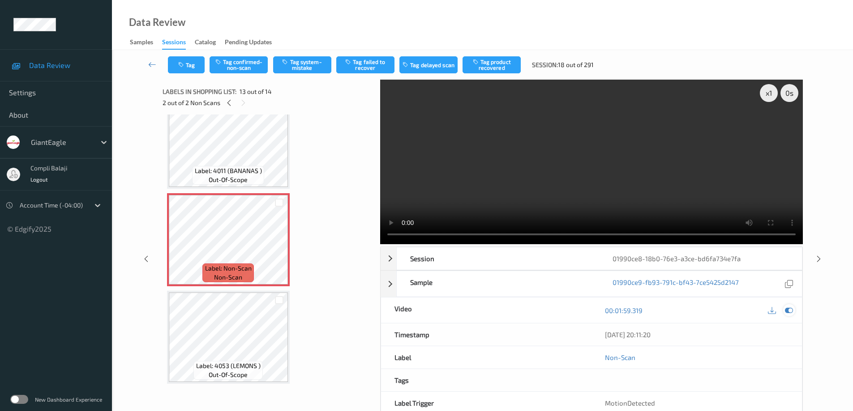
click at [791, 311] on icon at bounding box center [789, 311] width 8 height 8
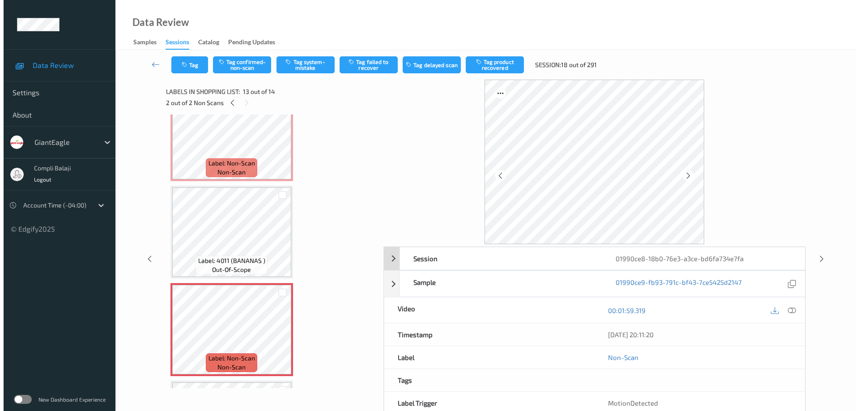
scroll to position [1007, 0]
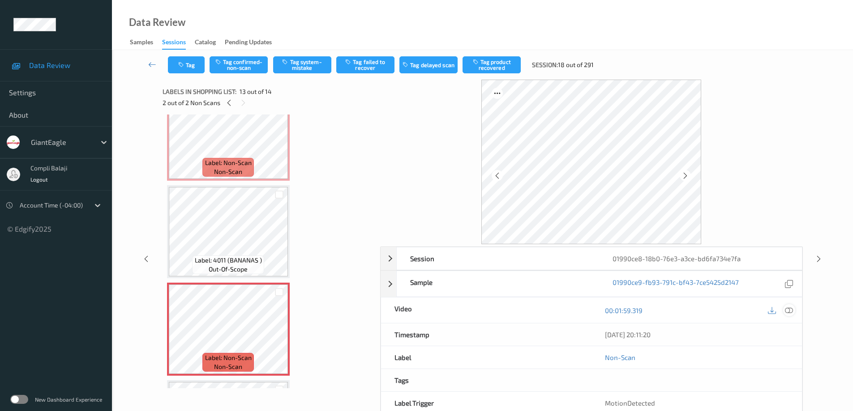
click at [790, 313] on icon at bounding box center [789, 310] width 8 height 8
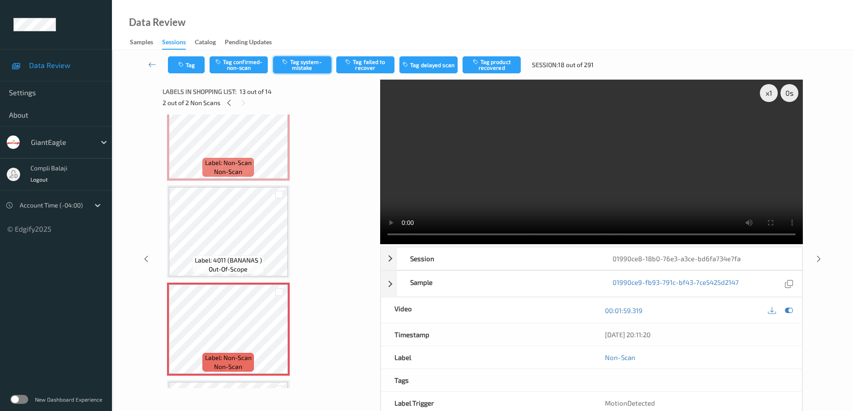
click at [307, 67] on button "Tag system-mistake" at bounding box center [302, 64] width 58 height 17
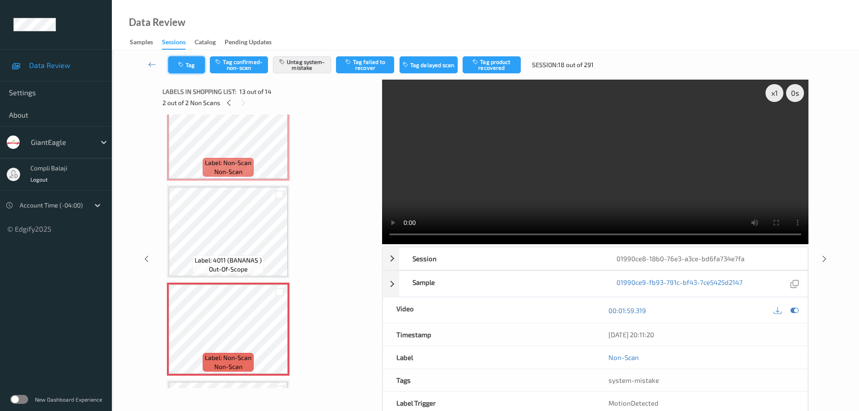
click at [192, 70] on button "Tag" at bounding box center [186, 64] width 37 height 17
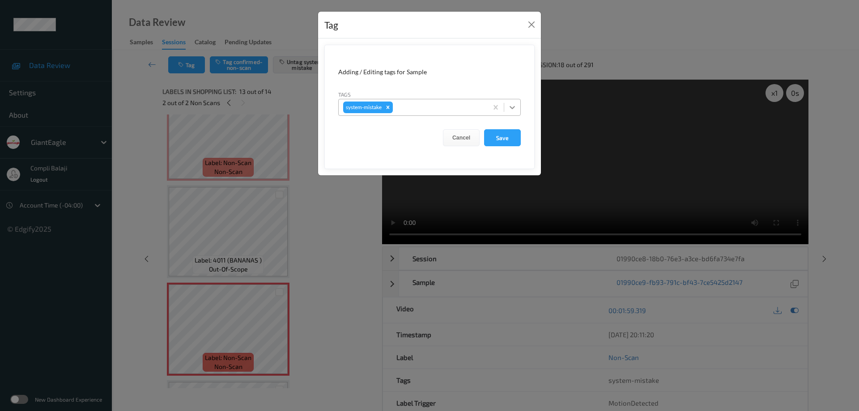
click at [516, 106] on icon at bounding box center [512, 107] width 9 height 9
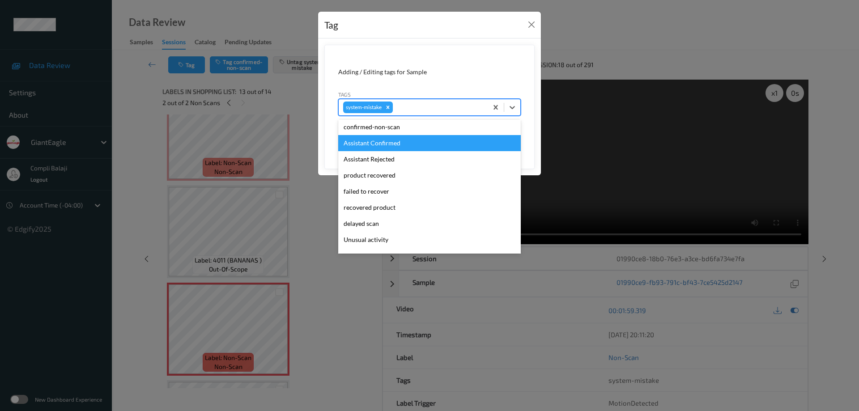
scroll to position [90, 0]
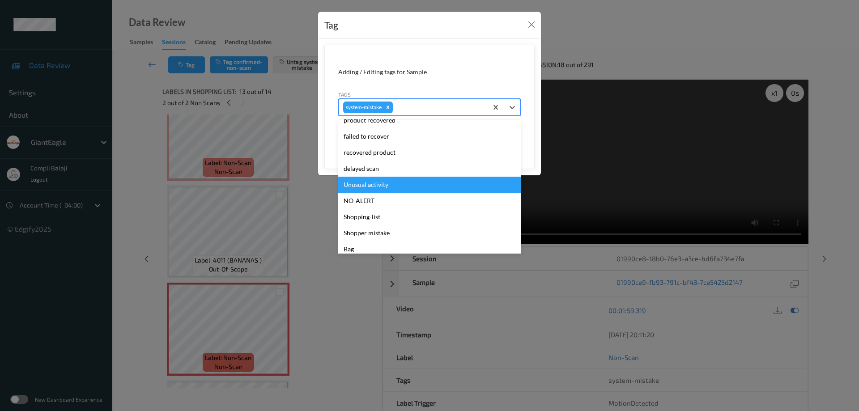
click at [377, 188] on div "Unusual activity" at bounding box center [429, 185] width 183 height 16
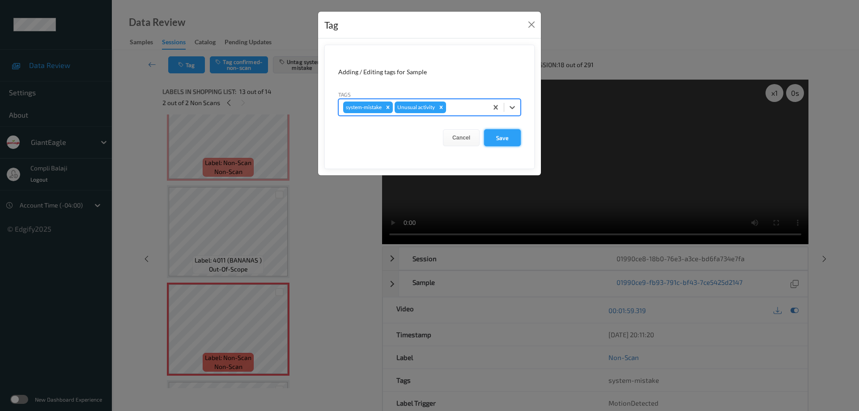
click at [503, 140] on button "Save" at bounding box center [502, 137] width 37 height 17
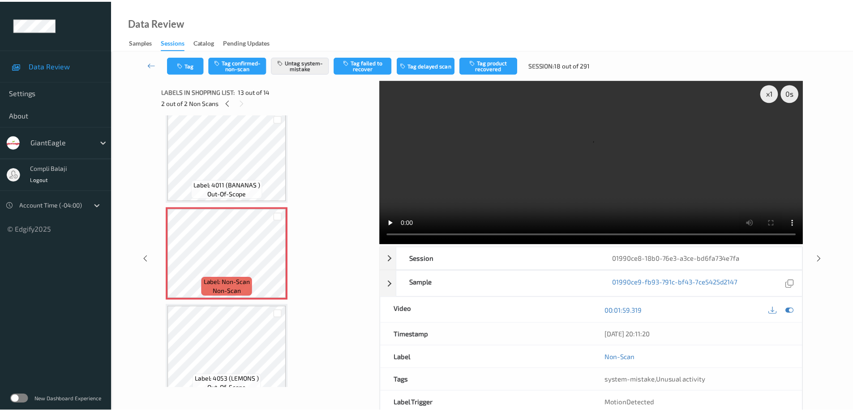
scroll to position [1097, 0]
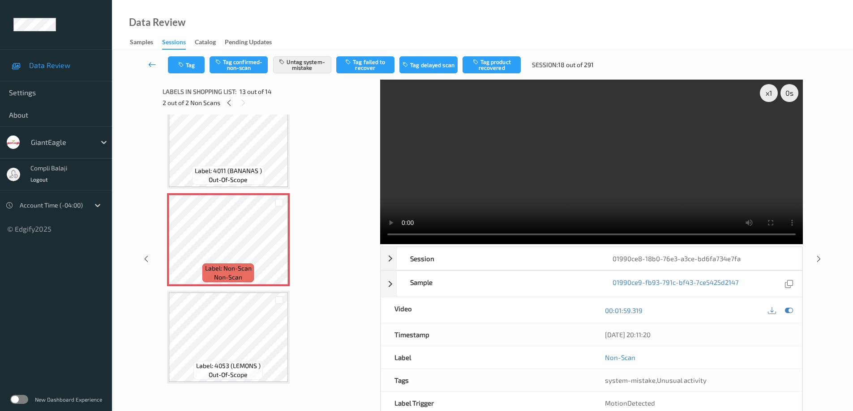
click at [150, 64] on icon at bounding box center [152, 64] width 8 height 9
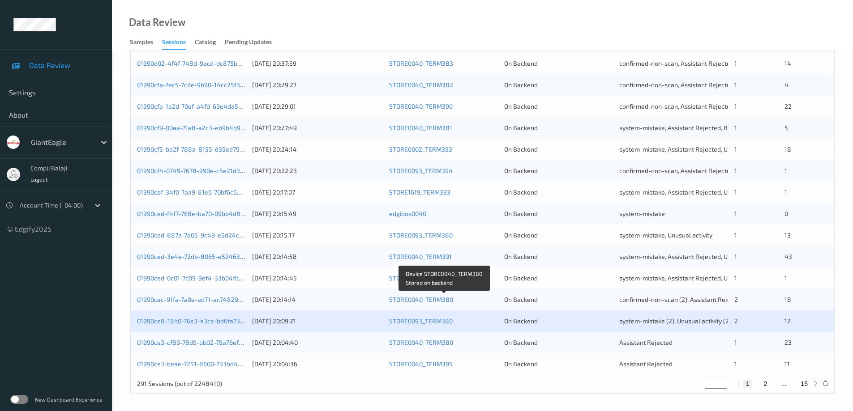
scroll to position [262, 0]
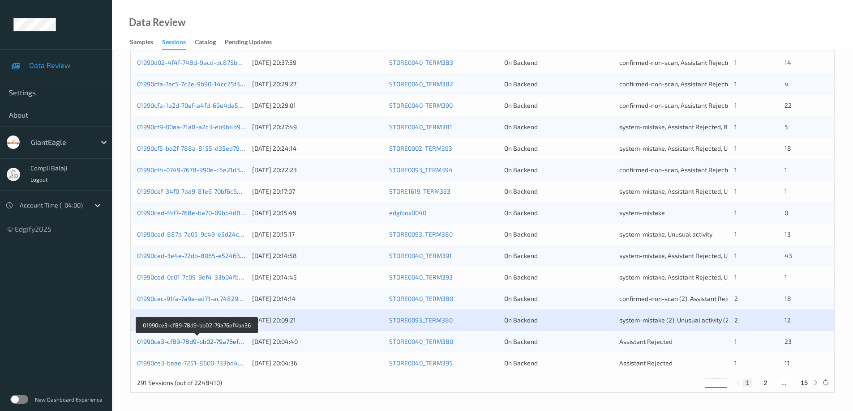
click at [215, 343] on link "01990ce3-cf89-78d9-bb02-79a76ef4ba36" at bounding box center [197, 342] width 120 height 8
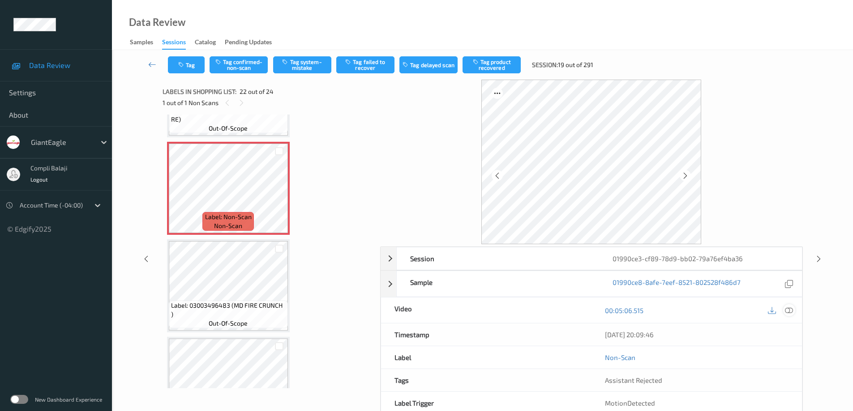
click at [788, 311] on icon at bounding box center [789, 310] width 8 height 8
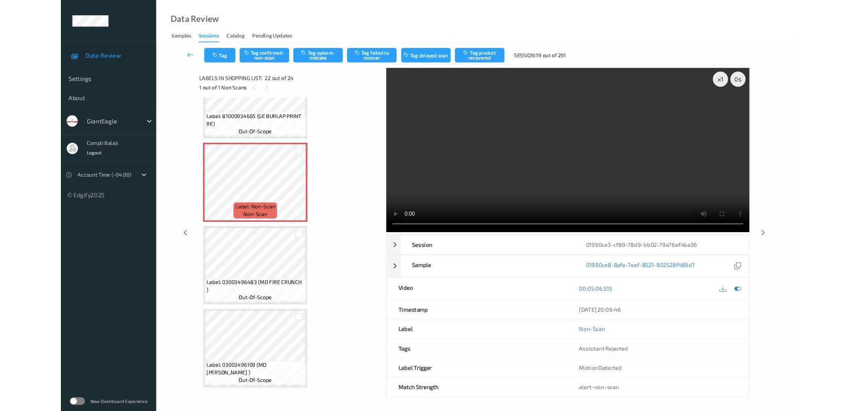
scroll to position [2000, 0]
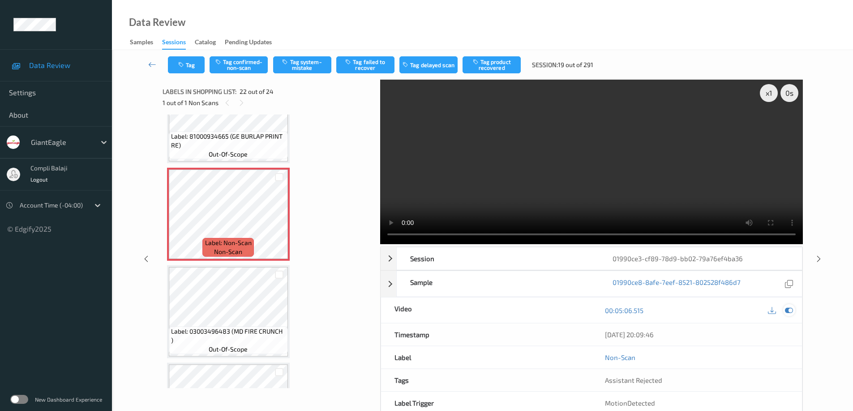
click at [792, 307] on icon at bounding box center [789, 311] width 8 height 8
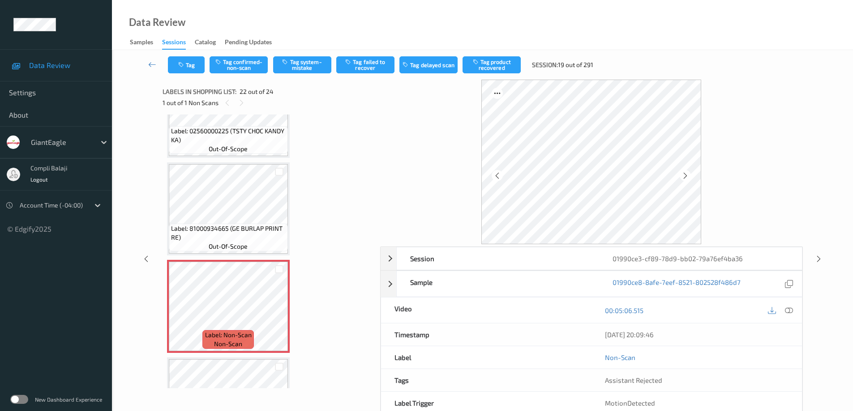
scroll to position [1911, 0]
click at [794, 312] on div at bounding box center [789, 310] width 12 height 12
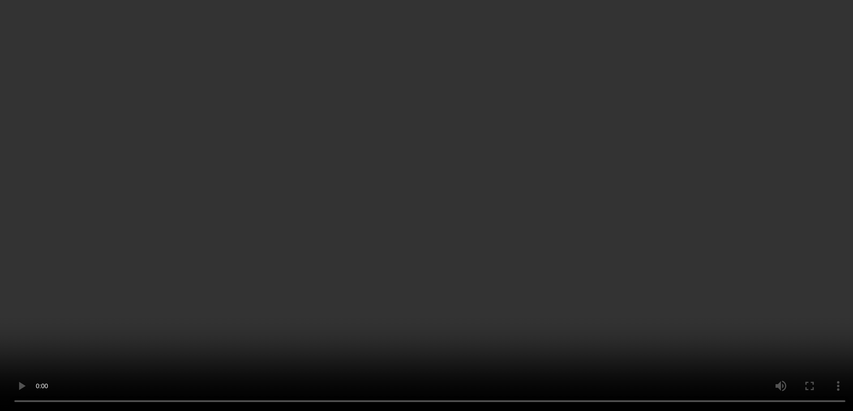
scroll to position [2072, 0]
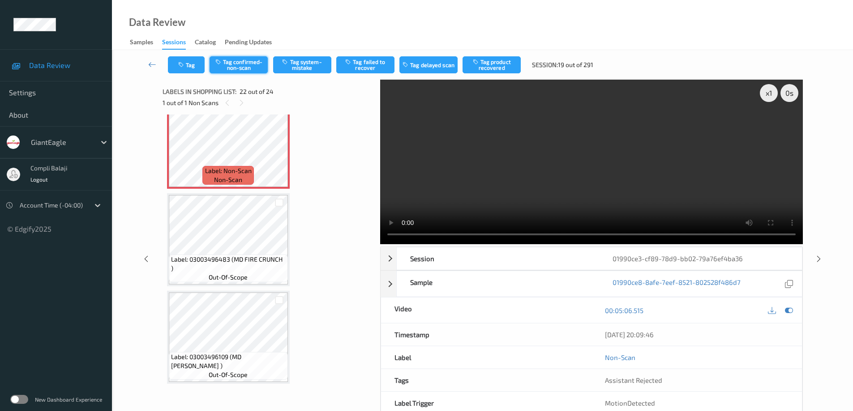
click at [243, 68] on button "Tag confirmed-non-scan" at bounding box center [238, 64] width 58 height 17
click at [364, 65] on button "Tag failed to recover" at bounding box center [365, 64] width 58 height 17
click at [151, 65] on icon at bounding box center [152, 64] width 8 height 9
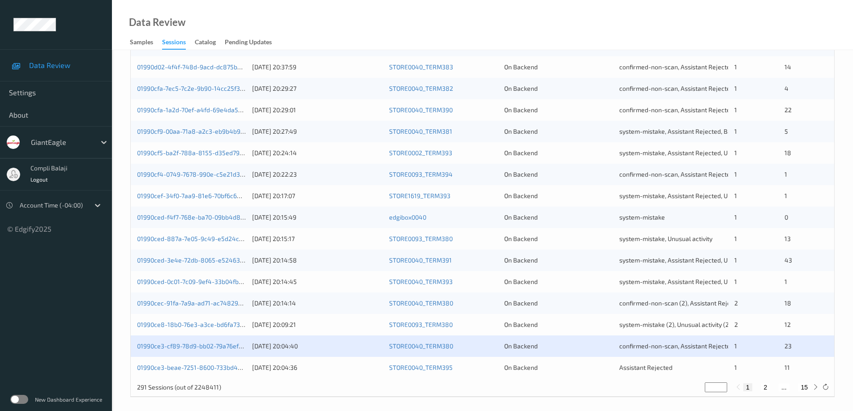
scroll to position [262, 0]
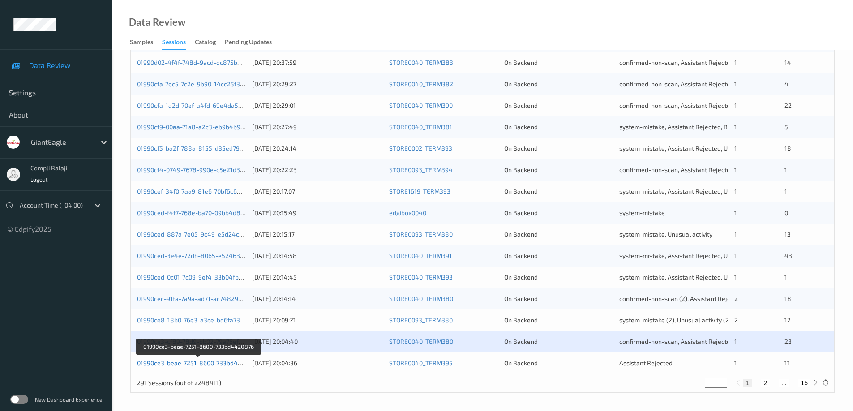
click at [209, 363] on link "01990ce3-beae-7251-8600-733bd4420876" at bounding box center [198, 363] width 123 height 8
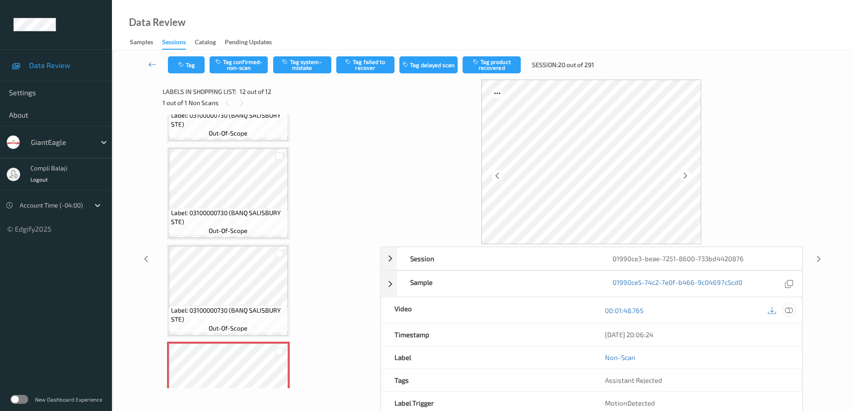
click at [792, 311] on icon at bounding box center [789, 310] width 8 height 8
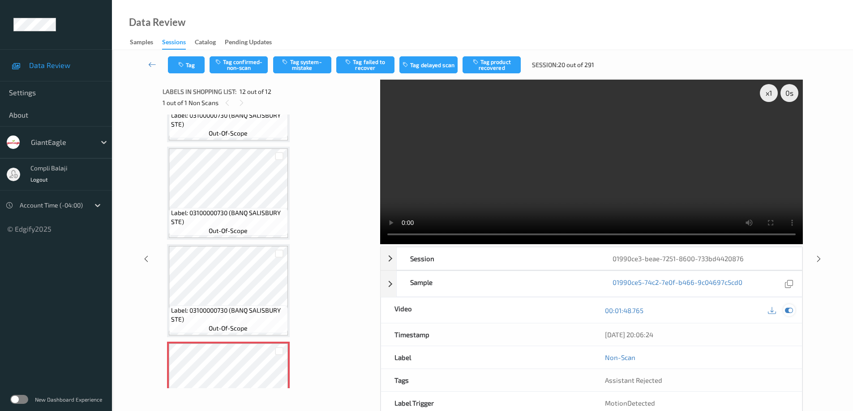
click at [788, 308] on icon at bounding box center [789, 311] width 8 height 8
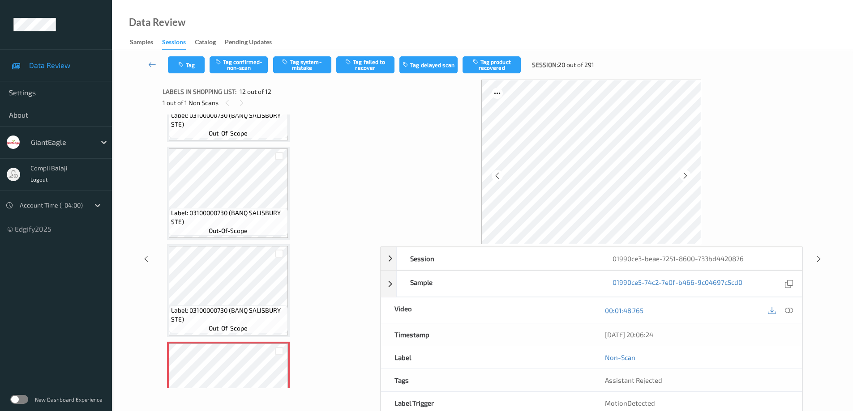
click at [790, 312] on icon at bounding box center [789, 310] width 8 height 8
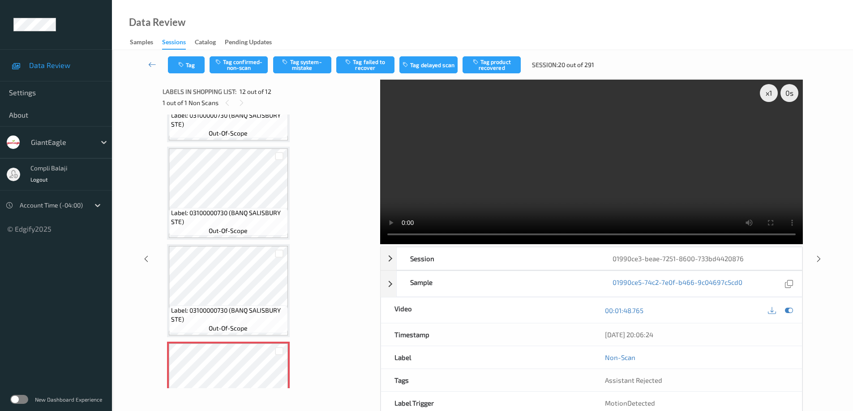
scroll to position [829, 0]
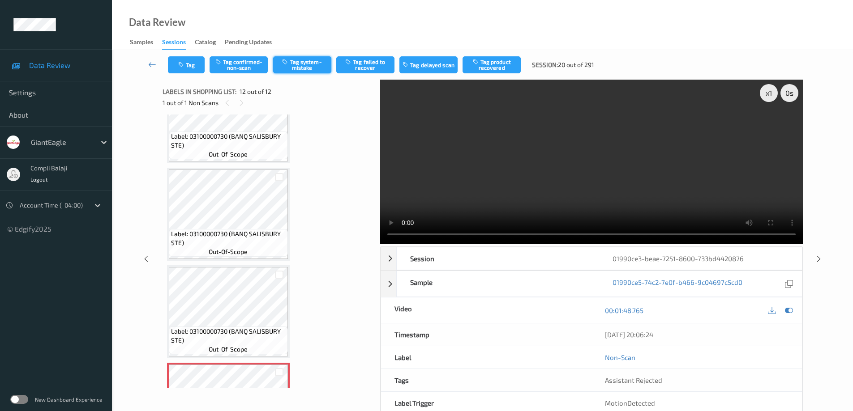
click at [313, 70] on button "Tag system-mistake" at bounding box center [302, 64] width 58 height 17
click at [318, 69] on button "Tag system-mistake" at bounding box center [302, 64] width 58 height 17
click at [301, 65] on button "Tag system-mistake" at bounding box center [302, 64] width 58 height 17
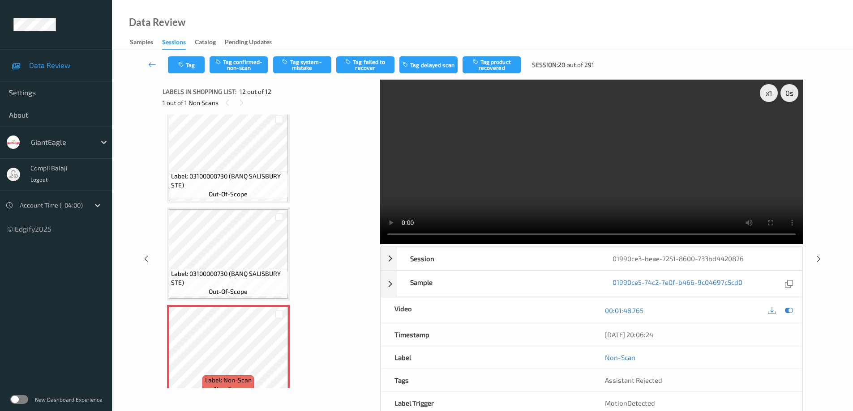
scroll to position [901, 0]
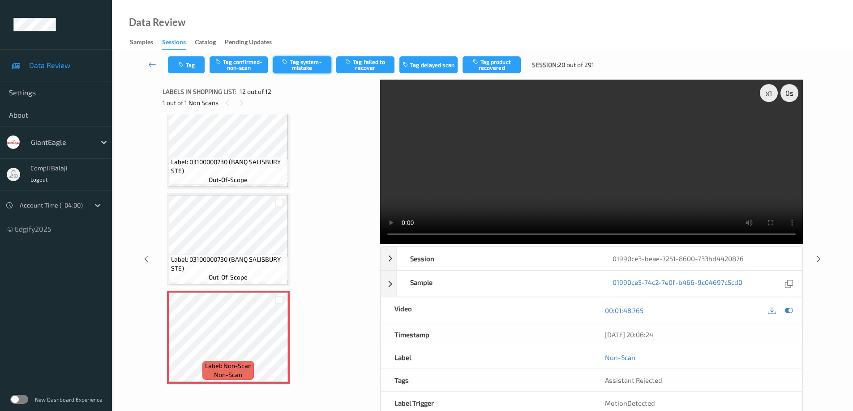
click at [307, 68] on button "Tag system-mistake" at bounding box center [302, 64] width 58 height 17
click at [150, 66] on icon at bounding box center [152, 64] width 8 height 9
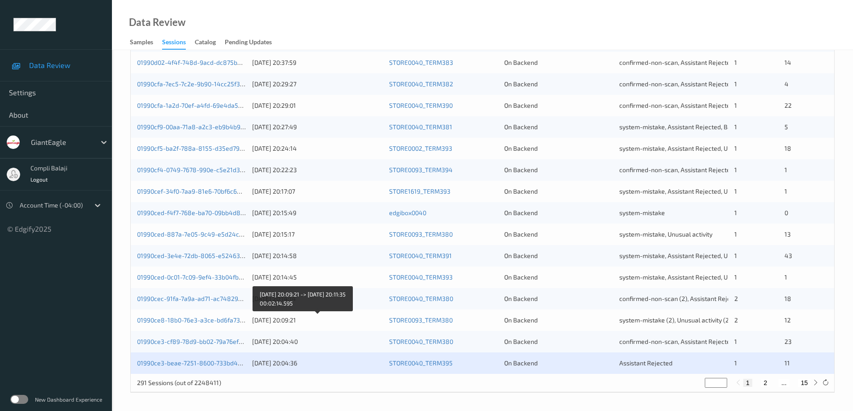
scroll to position [262, 0]
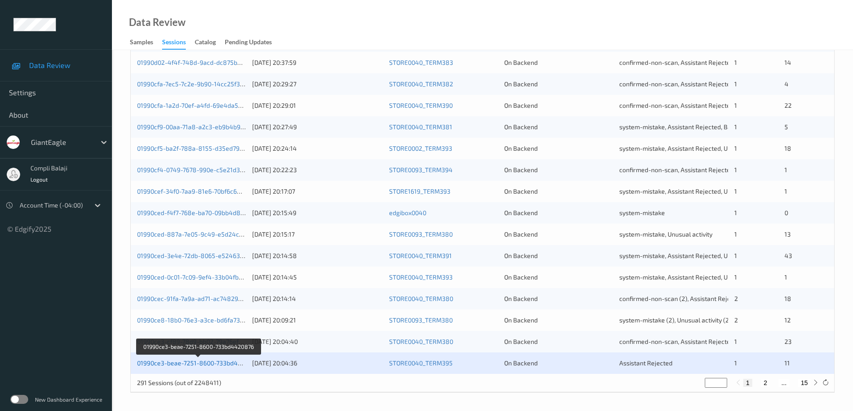
click at [206, 363] on link "01990ce3-beae-7251-8600-733bd4420876" at bounding box center [198, 363] width 123 height 8
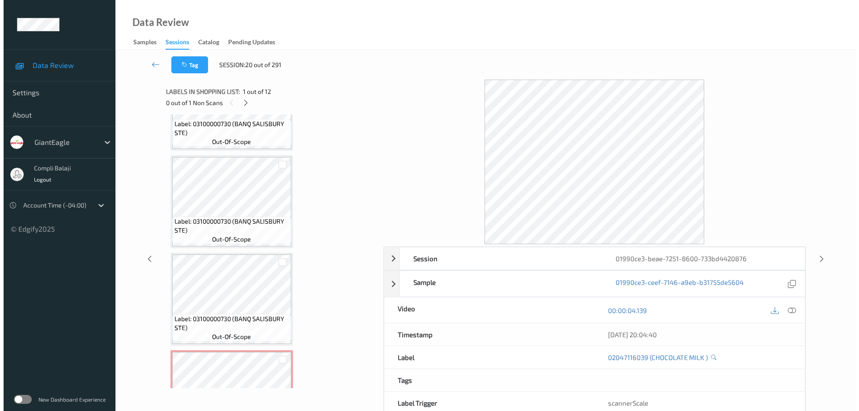
scroll to position [901, 0]
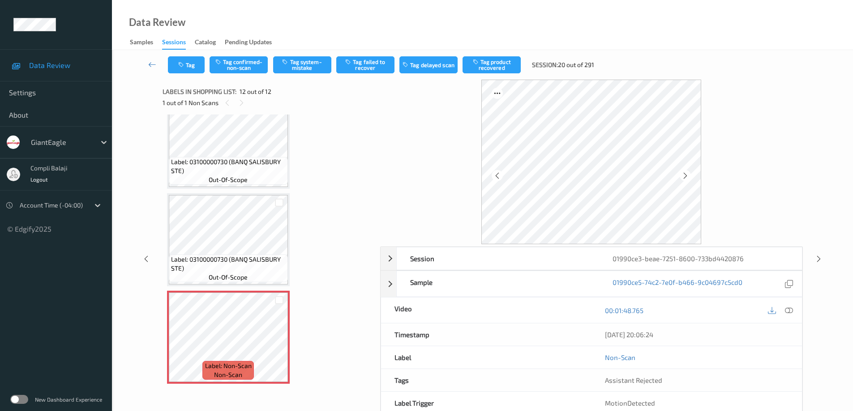
drag, startPoint x: 305, startPoint y: 66, endPoint x: 311, endPoint y: 119, distance: 52.7
click at [305, 66] on button "Tag system-mistake" at bounding box center [302, 64] width 58 height 17
click at [304, 64] on button "Tag system-mistake" at bounding box center [302, 64] width 58 height 17
click at [189, 62] on button "Tag" at bounding box center [186, 64] width 37 height 17
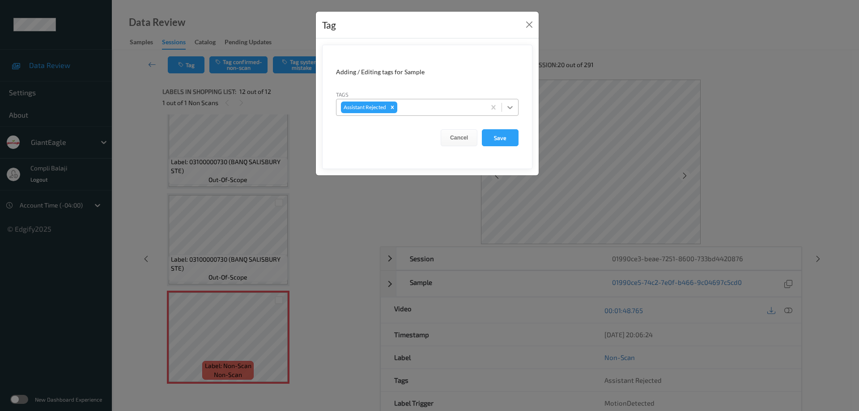
drag, startPoint x: 511, startPoint y: 107, endPoint x: 502, endPoint y: 114, distance: 10.8
click at [511, 108] on icon at bounding box center [510, 107] width 9 height 9
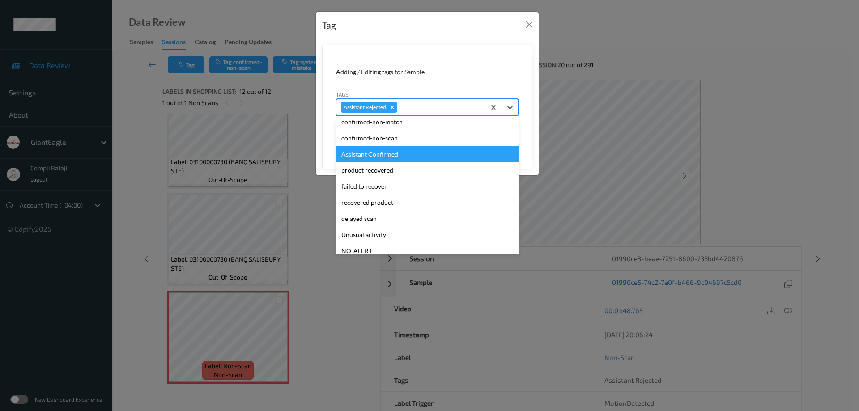
scroll to position [90, 0]
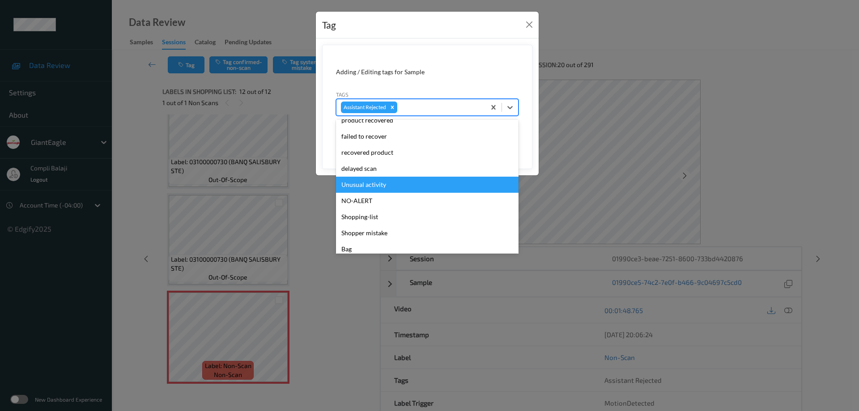
drag, startPoint x: 380, startPoint y: 184, endPoint x: 432, endPoint y: 158, distance: 57.7
click at [381, 184] on div "Unusual activity" at bounding box center [427, 185] width 183 height 16
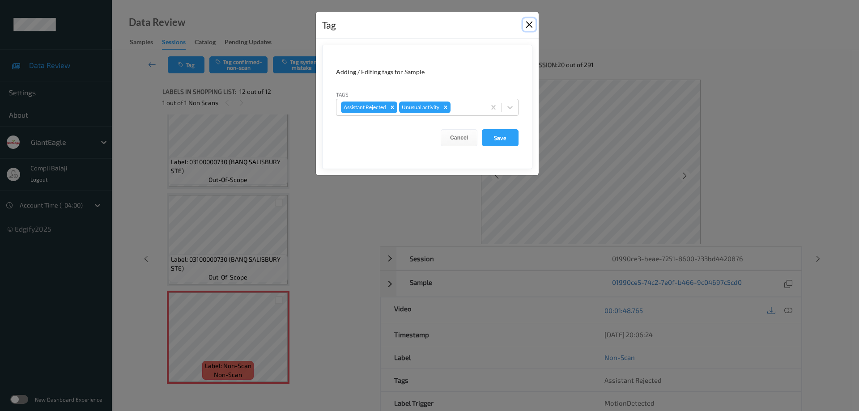
click at [529, 23] on button "Close" at bounding box center [529, 24] width 13 height 13
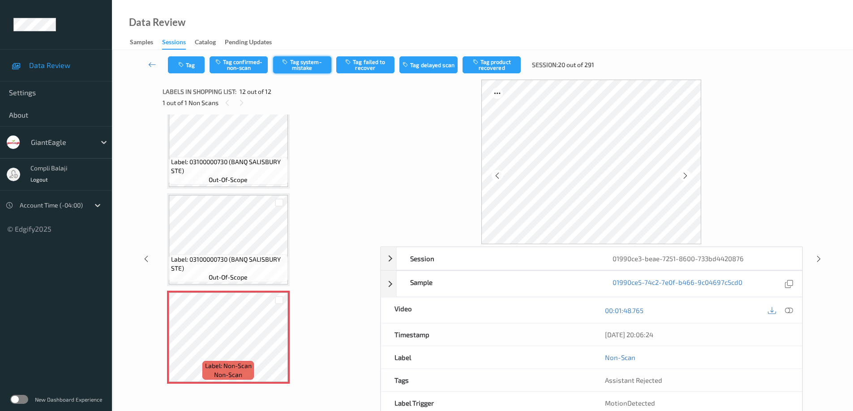
click at [300, 65] on button "Tag system-mistake" at bounding box center [302, 64] width 58 height 17
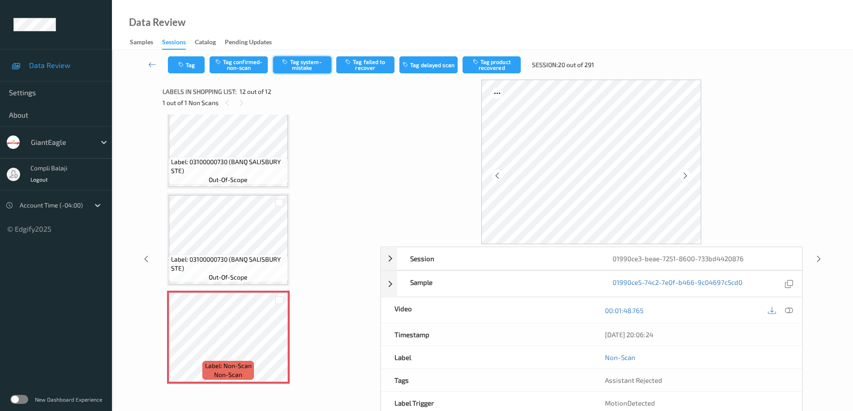
click at [300, 65] on button "Tag system-mistake" at bounding box center [302, 64] width 58 height 17
click at [303, 68] on button "Tag system-mistake" at bounding box center [302, 64] width 58 height 17
drag, startPoint x: 300, startPoint y: 65, endPoint x: 372, endPoint y: 86, distance: 74.6
click at [302, 65] on button "Tag system-mistake" at bounding box center [302, 64] width 58 height 17
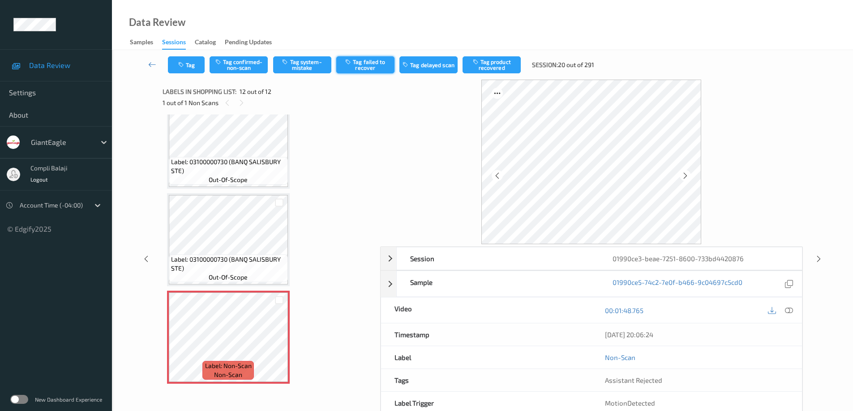
drag, startPoint x: 309, startPoint y: 71, endPoint x: 340, endPoint y: 62, distance: 32.2
click at [309, 71] on button "Tag system-mistake" at bounding box center [302, 64] width 58 height 17
click at [306, 64] on button "Tag system-mistake" at bounding box center [302, 64] width 58 height 17
click at [188, 67] on button "Tag" at bounding box center [186, 64] width 37 height 17
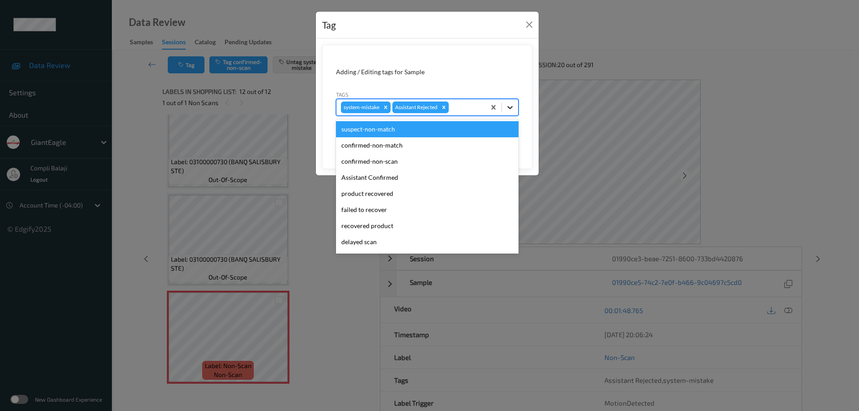
click at [513, 111] on icon at bounding box center [510, 107] width 9 height 9
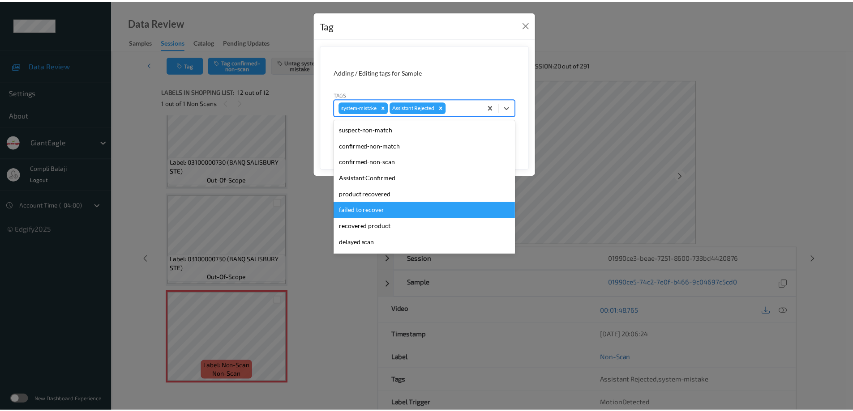
scroll to position [45, 0]
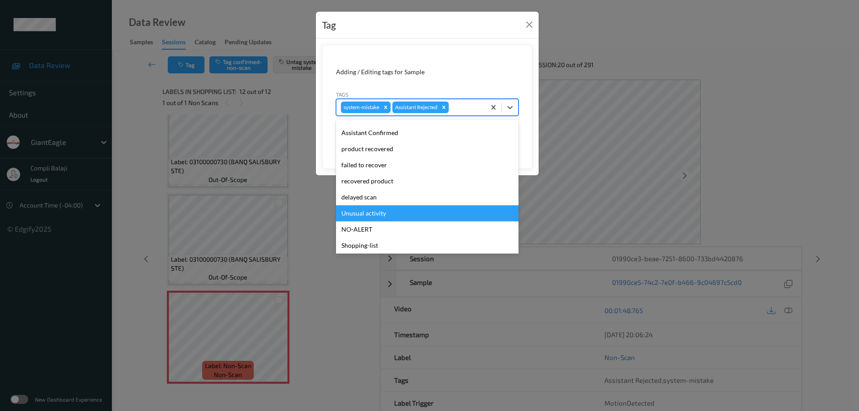
click at [378, 216] on div "Unusual activity" at bounding box center [427, 213] width 183 height 16
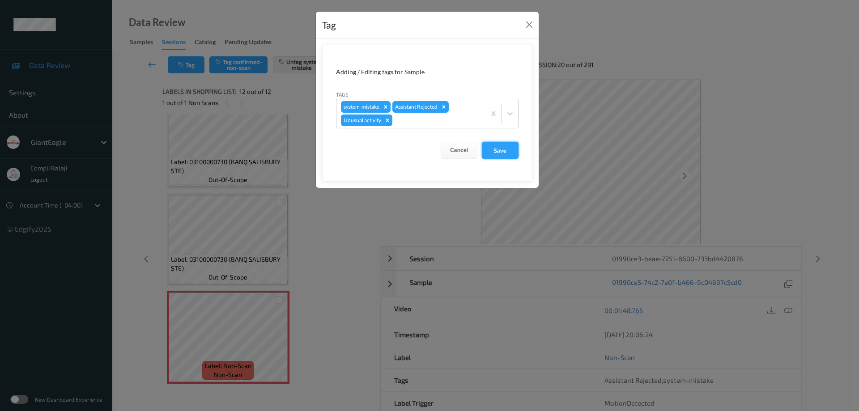
click at [498, 154] on button "Save" at bounding box center [500, 150] width 37 height 17
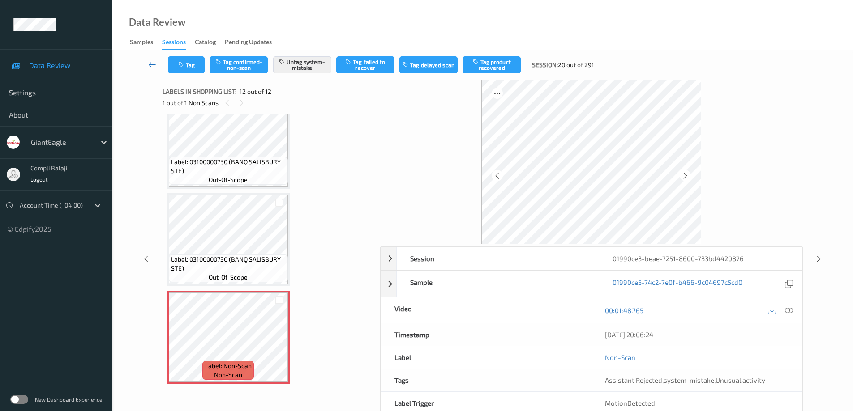
click at [149, 67] on icon at bounding box center [152, 64] width 8 height 9
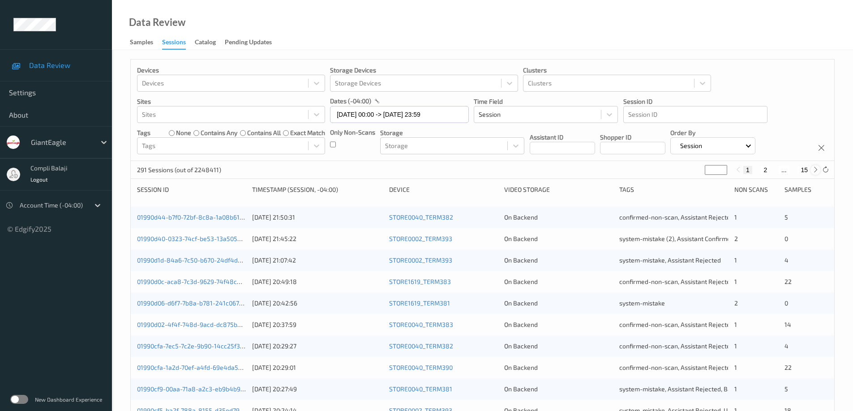
click at [815, 167] on icon at bounding box center [815, 170] width 7 height 7
type input "*"
click at [815, 167] on icon at bounding box center [815, 170] width 7 height 7
type input "*"
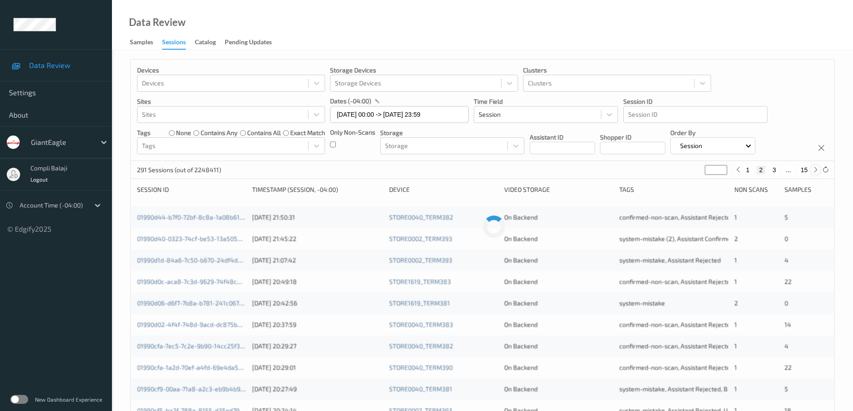
type input "*"
click at [815, 167] on icon at bounding box center [815, 170] width 7 height 7
type input "*"
click at [815, 167] on icon at bounding box center [815, 170] width 7 height 7
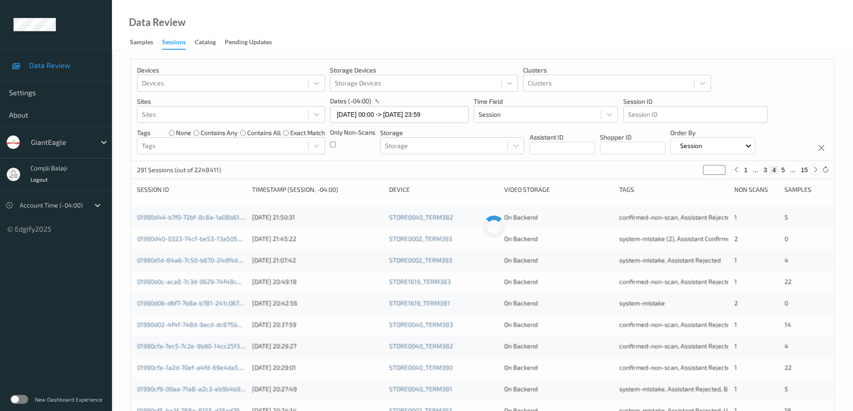
type input "*"
click at [815, 167] on icon at bounding box center [815, 170] width 7 height 7
type input "*"
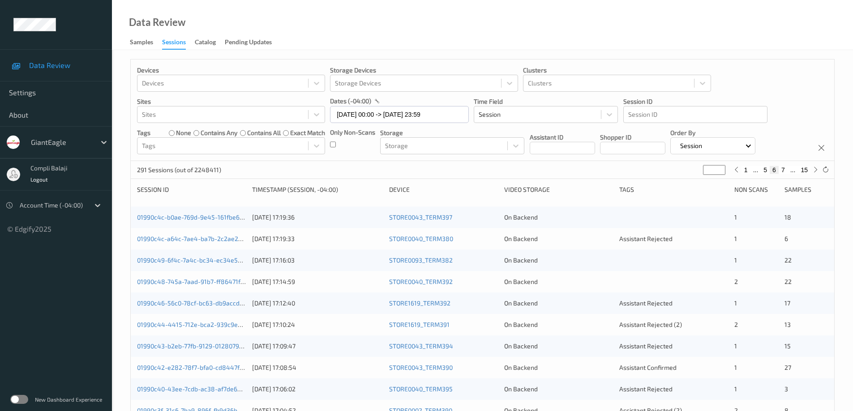
click at [775, 172] on button "6" at bounding box center [773, 170] width 9 height 8
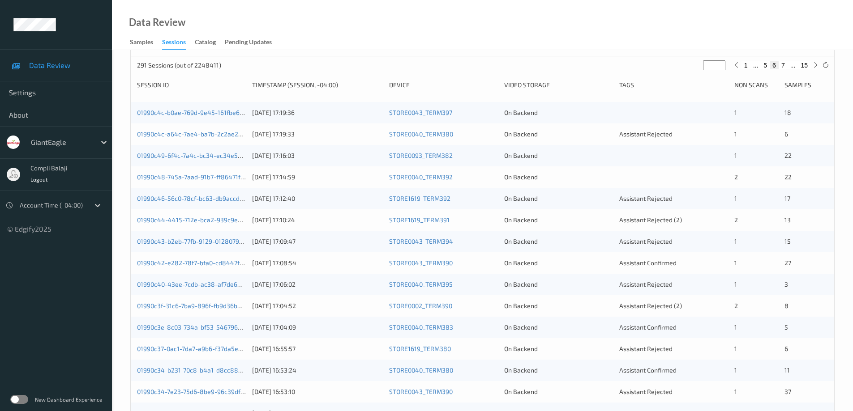
scroll to position [83, 0]
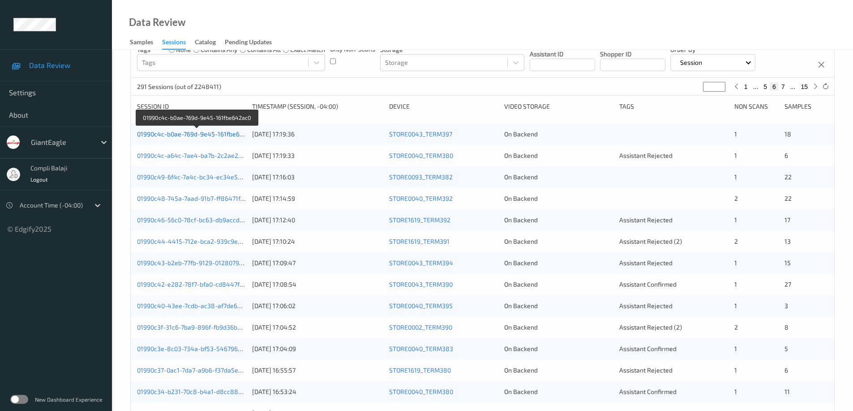
click at [212, 135] on link "01990c4c-b0ae-769d-9e45-161fbe642ac0" at bounding box center [197, 134] width 120 height 8
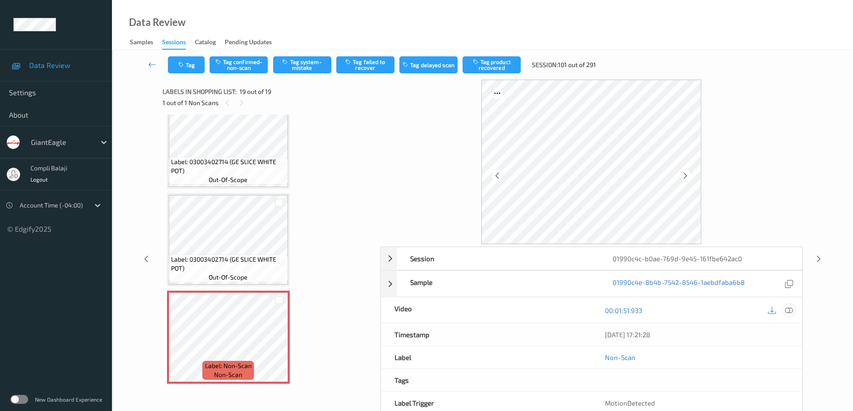
click at [789, 308] on icon at bounding box center [789, 310] width 8 height 8
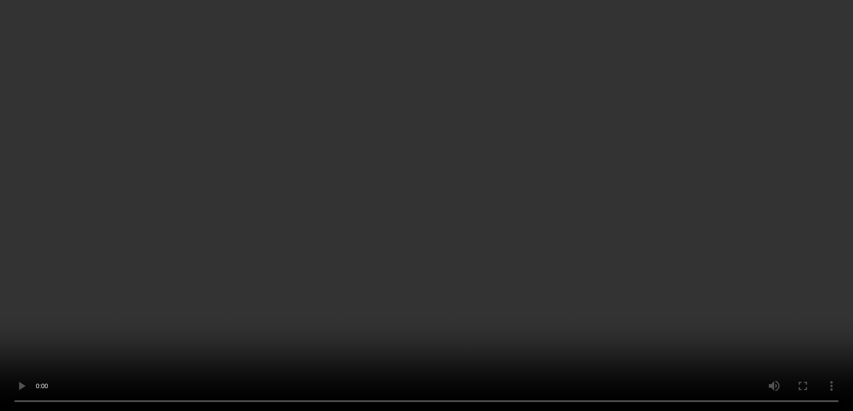
scroll to position [1512, 0]
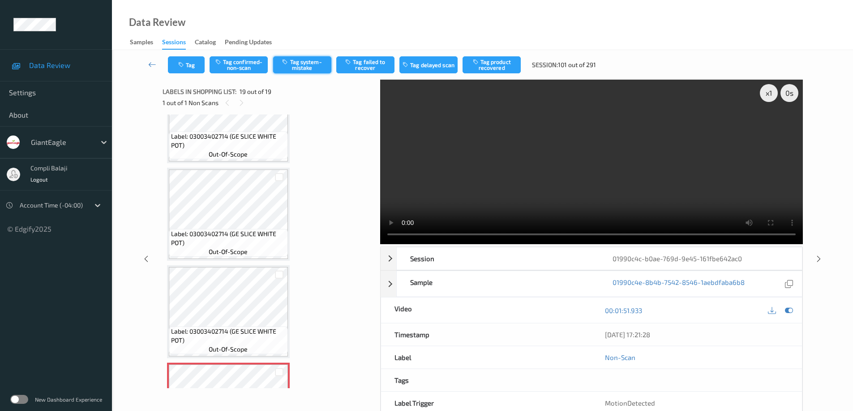
click at [311, 70] on button "Tag system-mistake" at bounding box center [302, 64] width 58 height 17
click at [151, 67] on icon at bounding box center [152, 64] width 8 height 9
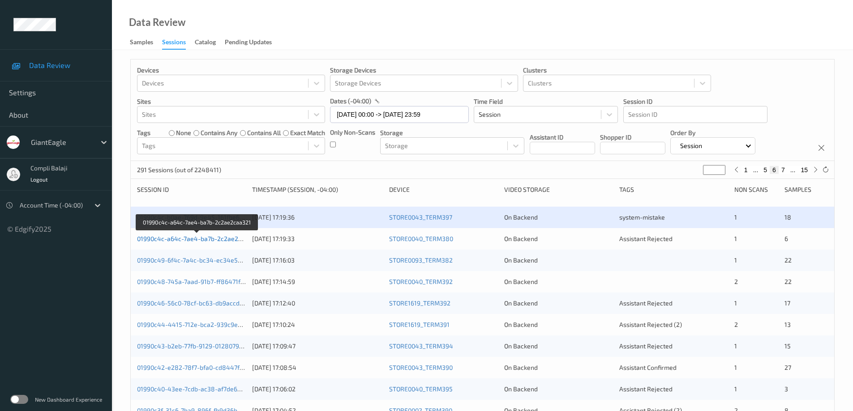
click at [189, 243] on link "01990c4c-a64c-7ae4-ba7b-2c2ae2caa321" at bounding box center [197, 239] width 121 height 8
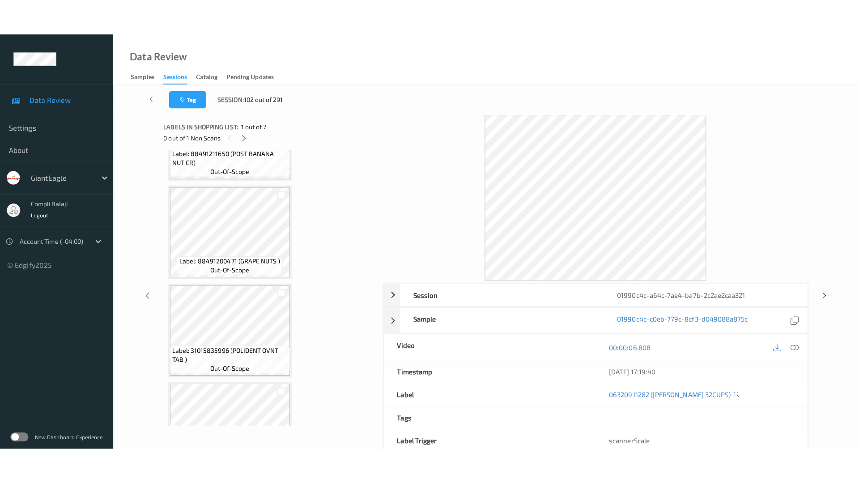
scroll to position [414, 0]
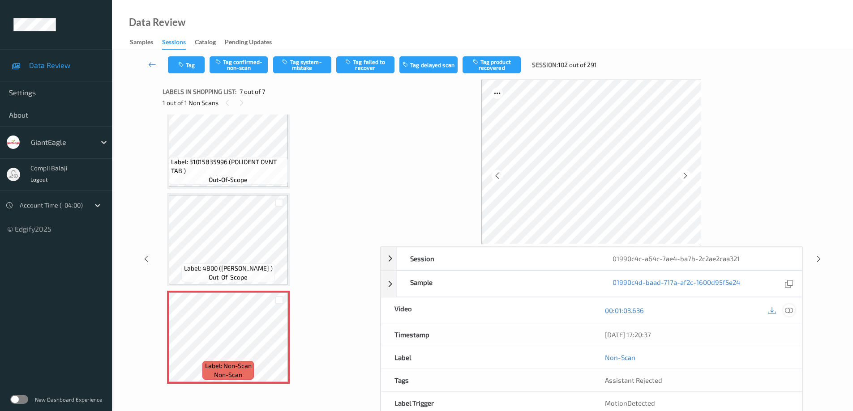
click at [790, 313] on icon at bounding box center [789, 310] width 8 height 8
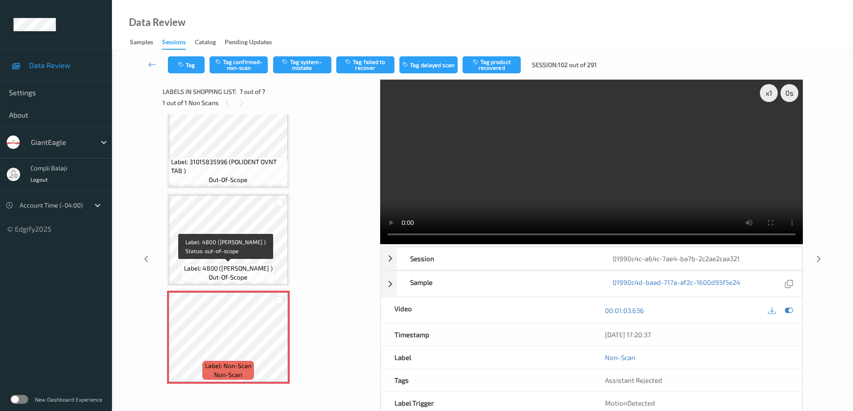
scroll to position [45, 0]
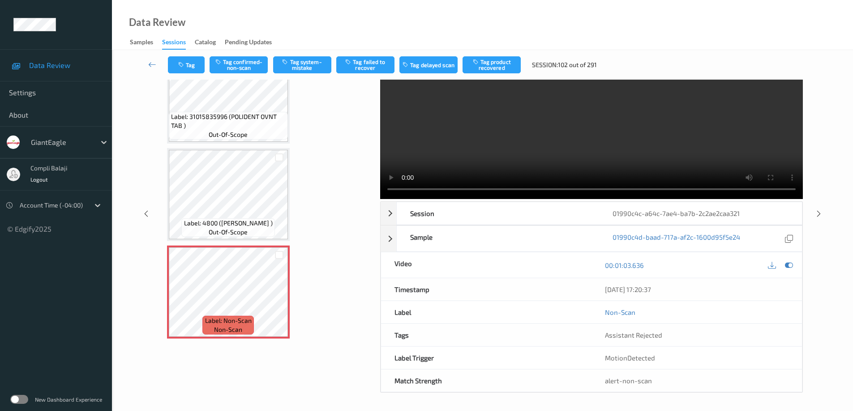
drag, startPoint x: 831, startPoint y: 329, endPoint x: 773, endPoint y: 330, distance: 57.7
click at [831, 329] on div "x 1 0 s Session 01990c4c-a64c-7ae4-ba7b-2c2ae2caa321 Session ID 01990c4c-a64c-7…" at bounding box center [482, 213] width 704 height 359
click at [316, 66] on button "Tag system-mistake" at bounding box center [302, 64] width 58 height 17
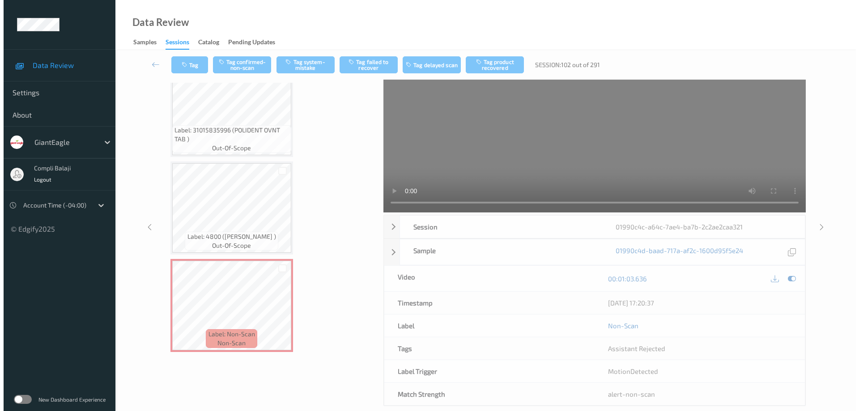
scroll to position [0, 0]
